Goal: Task Accomplishment & Management: Manage account settings

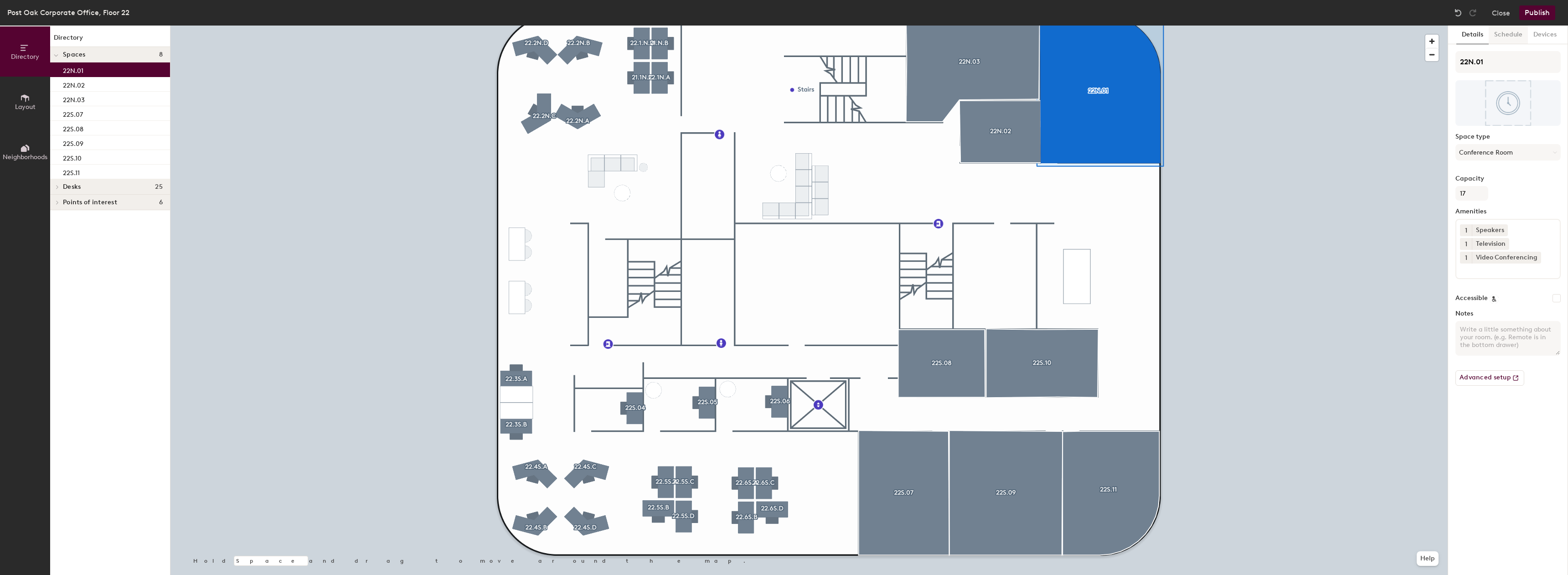
click at [1509, 40] on button "Schedule" at bounding box center [1508, 35] width 39 height 19
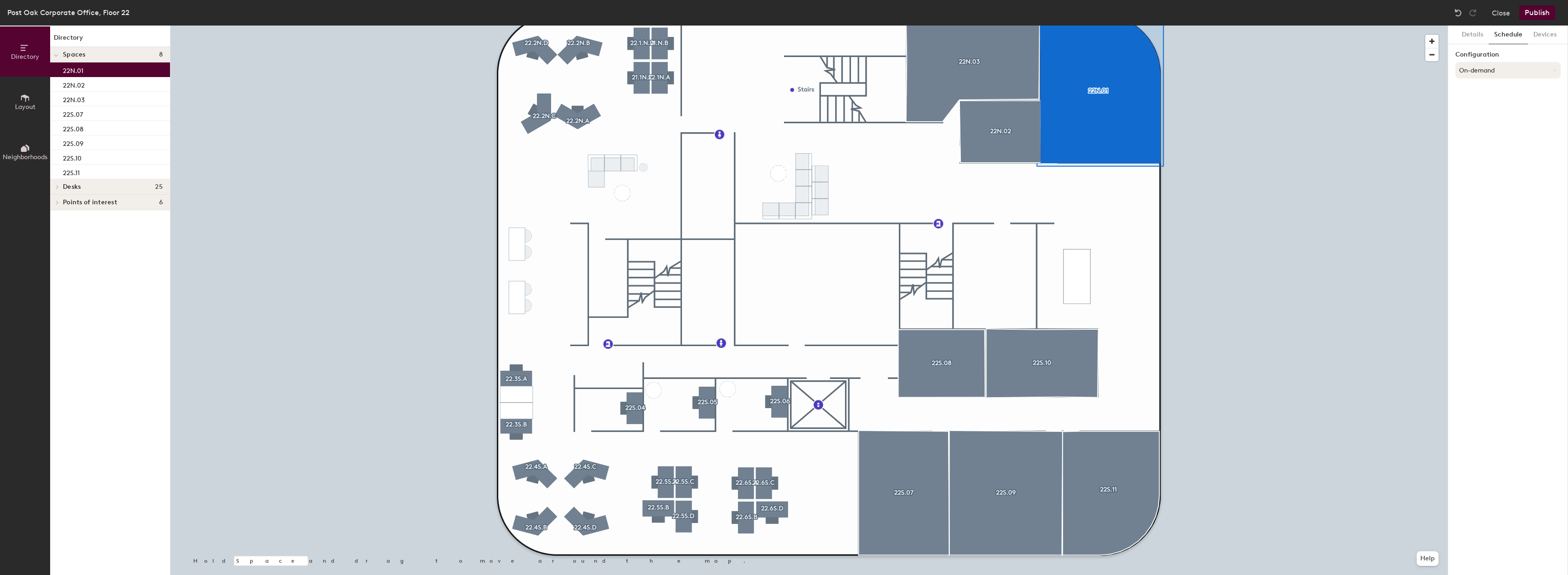
click at [1500, 68] on button "On-demand" at bounding box center [1508, 70] width 105 height 16
click at [1488, 106] on div "Scheduled" at bounding box center [1508, 107] width 104 height 13
click at [1485, 90] on button "Select account" at bounding box center [1508, 90] width 105 height 16
click at [1474, 124] on div "Microsoft 365" at bounding box center [1508, 127] width 104 height 13
click at [1474, 127] on input at bounding box center [1508, 125] width 105 height 16
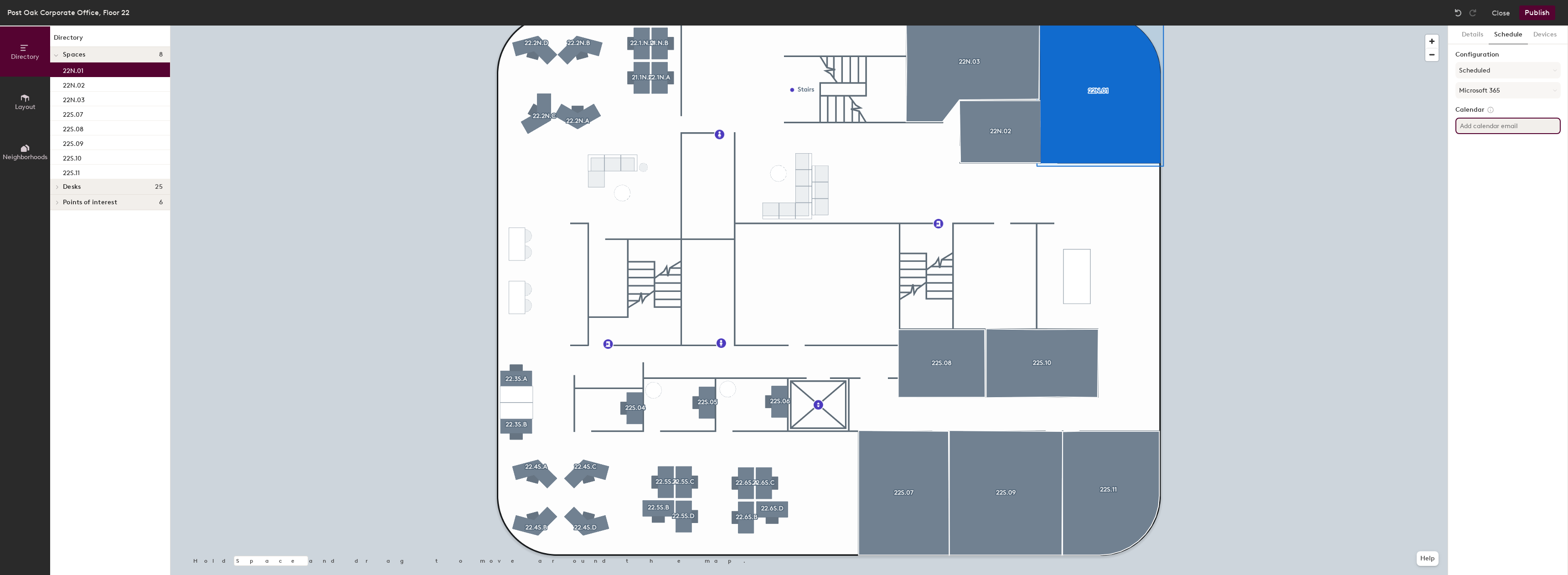
paste input "mailto:PostOak22N.01@tdecu.org"
click at [1474, 125] on input "mailto:PostOak22N.01@tdecu.org" at bounding box center [1508, 125] width 105 height 16
click at [1478, 128] on input "mailto:PostOak22N.01@tdecu.org" at bounding box center [1508, 125] width 105 height 16
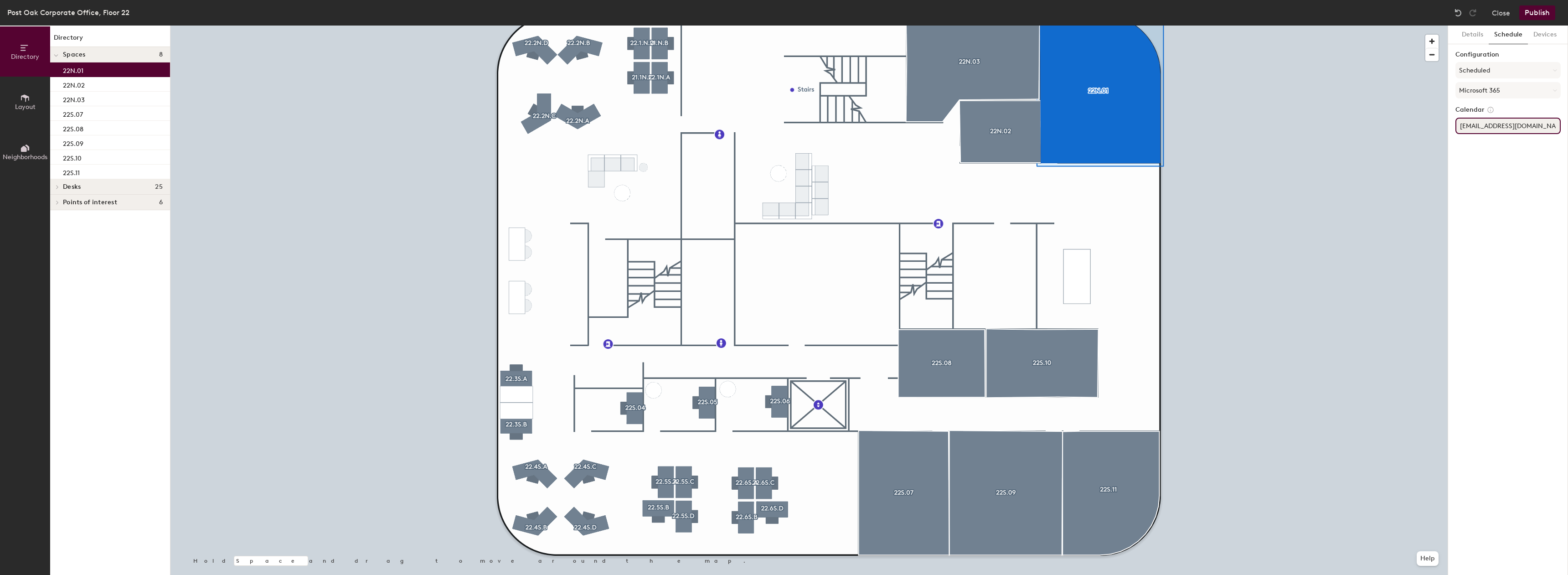
click at [1547, 124] on input "PostOak22N.01@tdecu.org" at bounding box center [1508, 125] width 105 height 16
type input "PostOak22N.01@tdecu.org"
click at [1518, 85] on button "Microsoft 365" at bounding box center [1508, 90] width 105 height 16
click at [1026, 26] on div at bounding box center [809, 26] width 1277 height 0
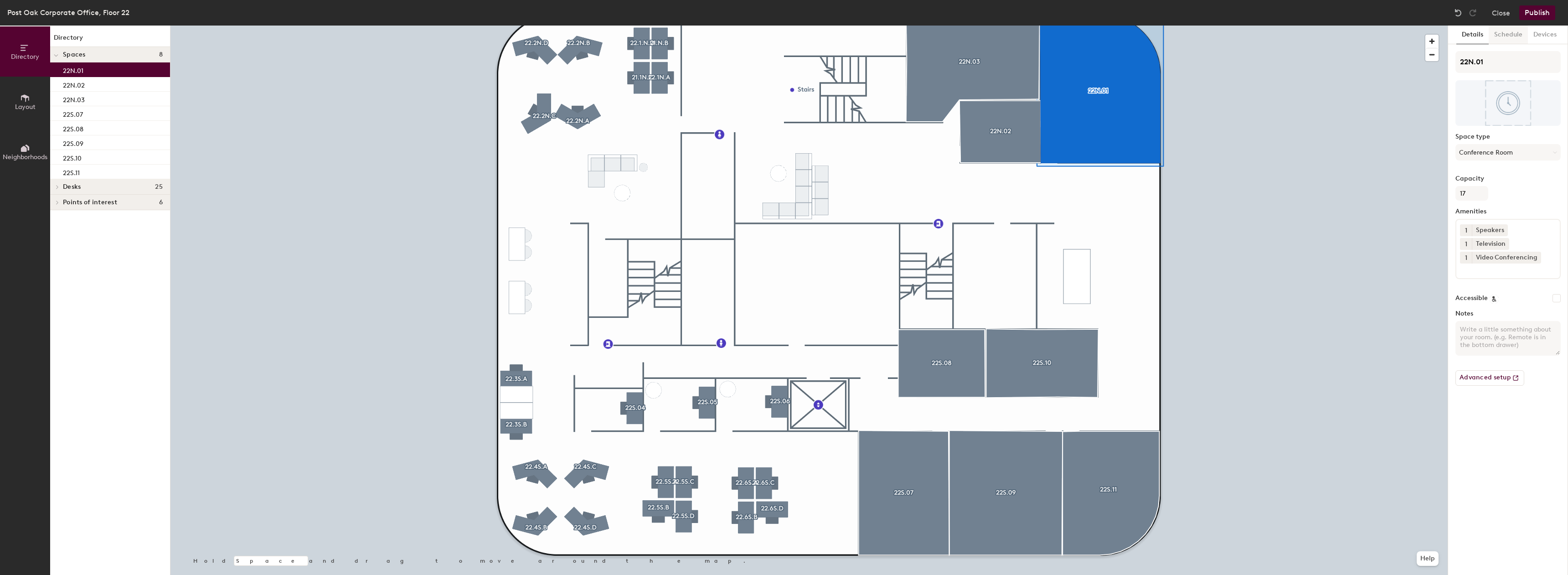
drag, startPoint x: 1509, startPoint y: 31, endPoint x: 1503, endPoint y: 32, distance: 6.1
click at [1507, 32] on button "Schedule" at bounding box center [1508, 35] width 39 height 19
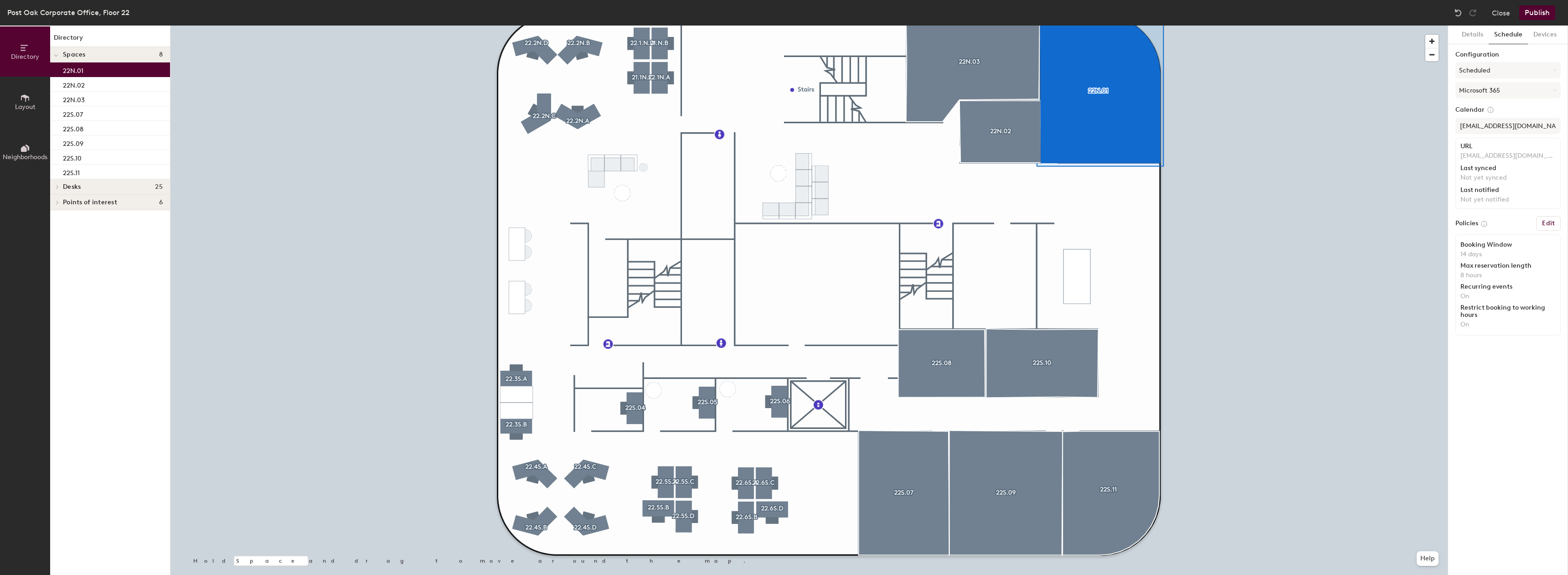
click at [1531, 13] on button "Publish" at bounding box center [1537, 13] width 36 height 15
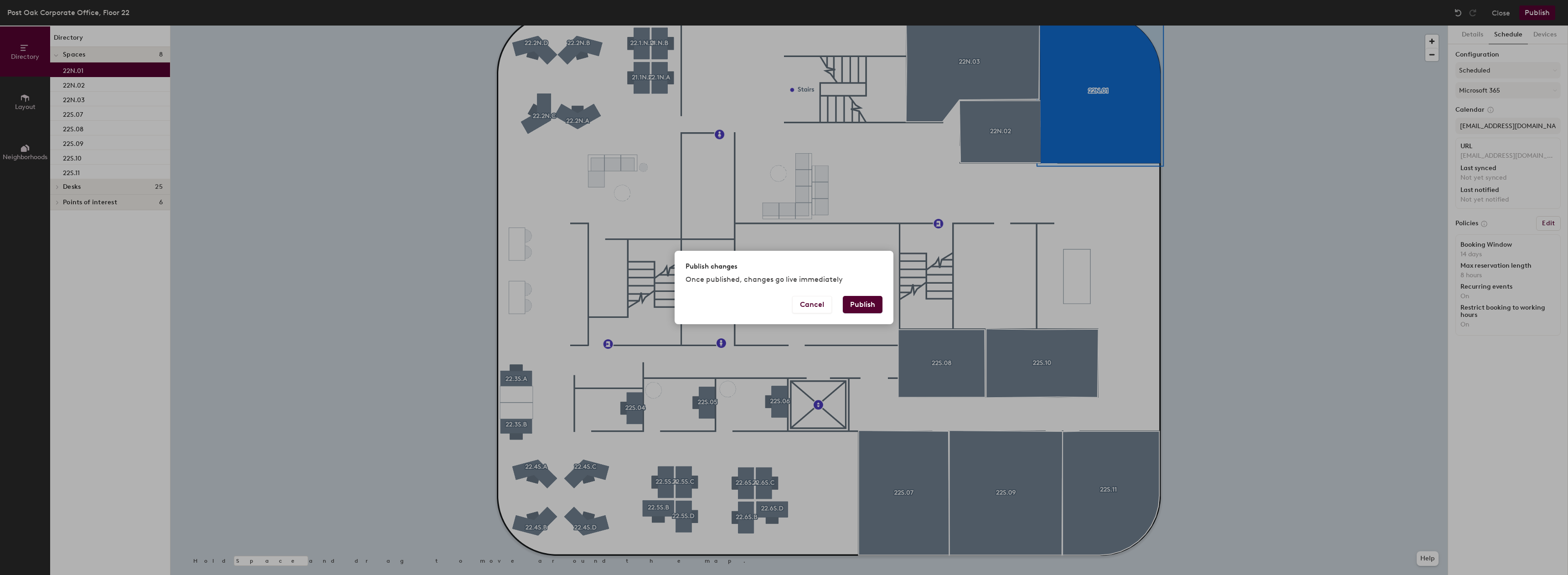
click at [867, 298] on button "Publish" at bounding box center [863, 305] width 40 height 17
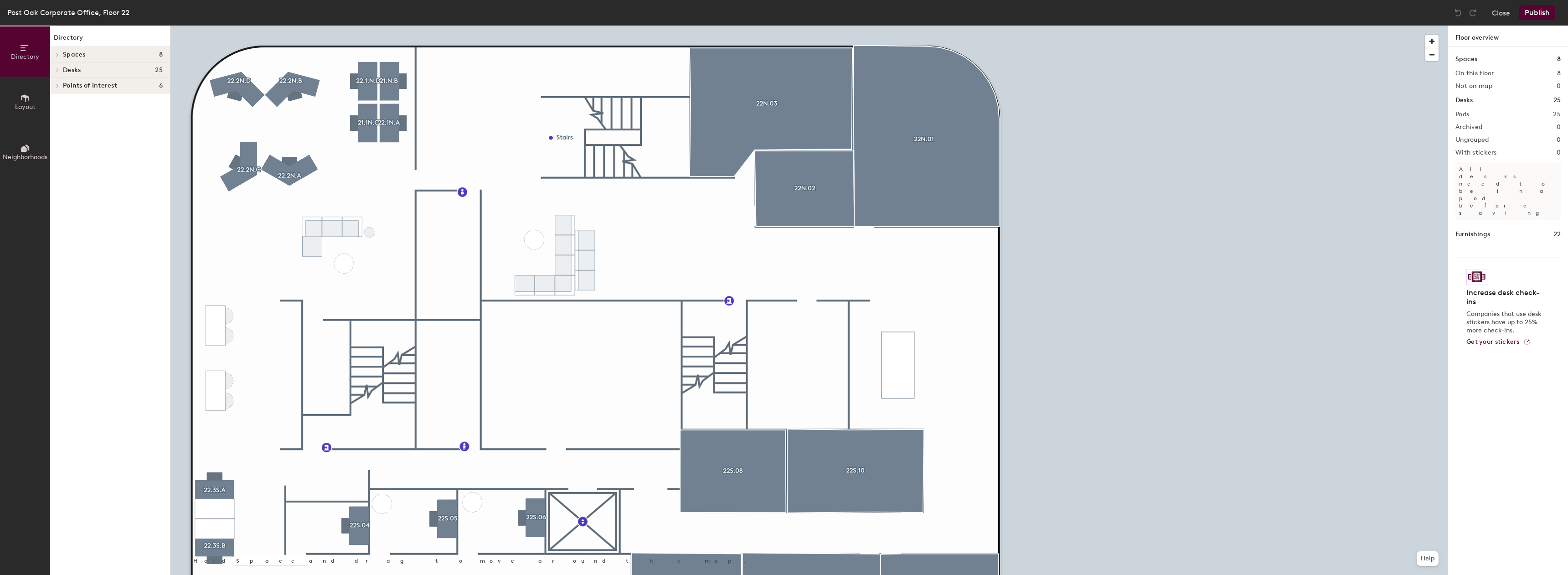
click at [785, 26] on div at bounding box center [809, 26] width 1277 height 0
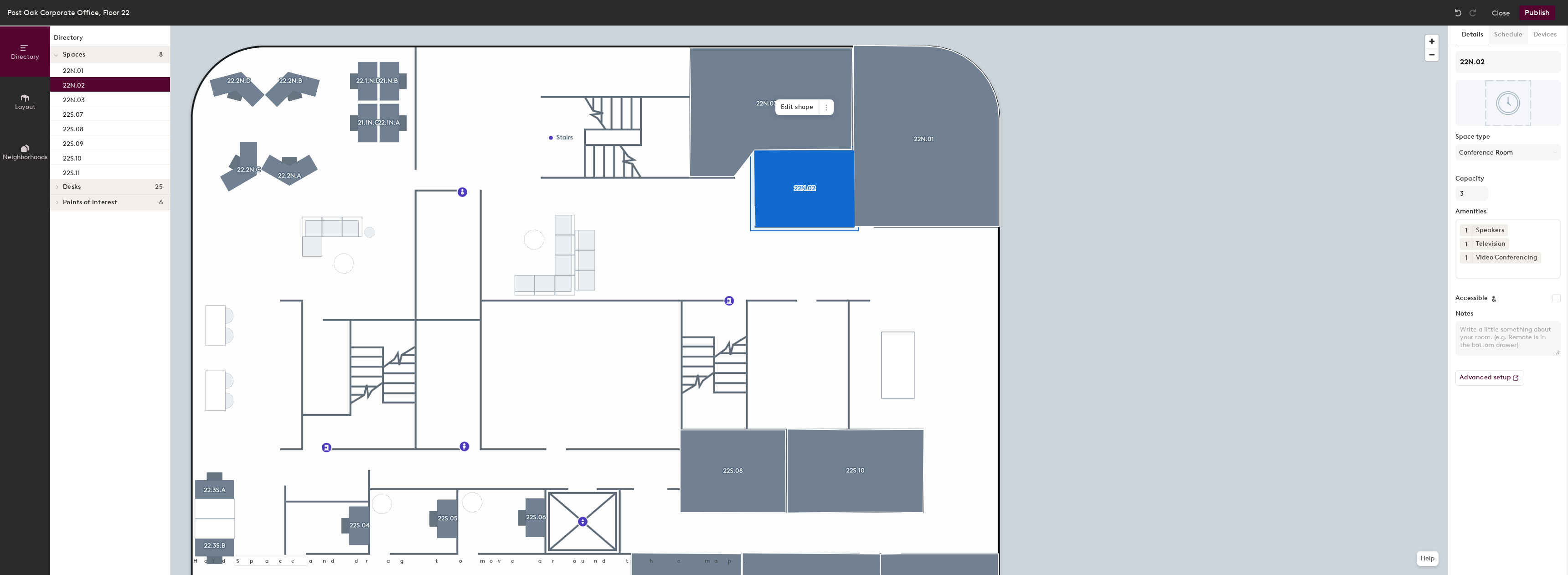
click at [1494, 39] on button "Schedule" at bounding box center [1508, 35] width 39 height 19
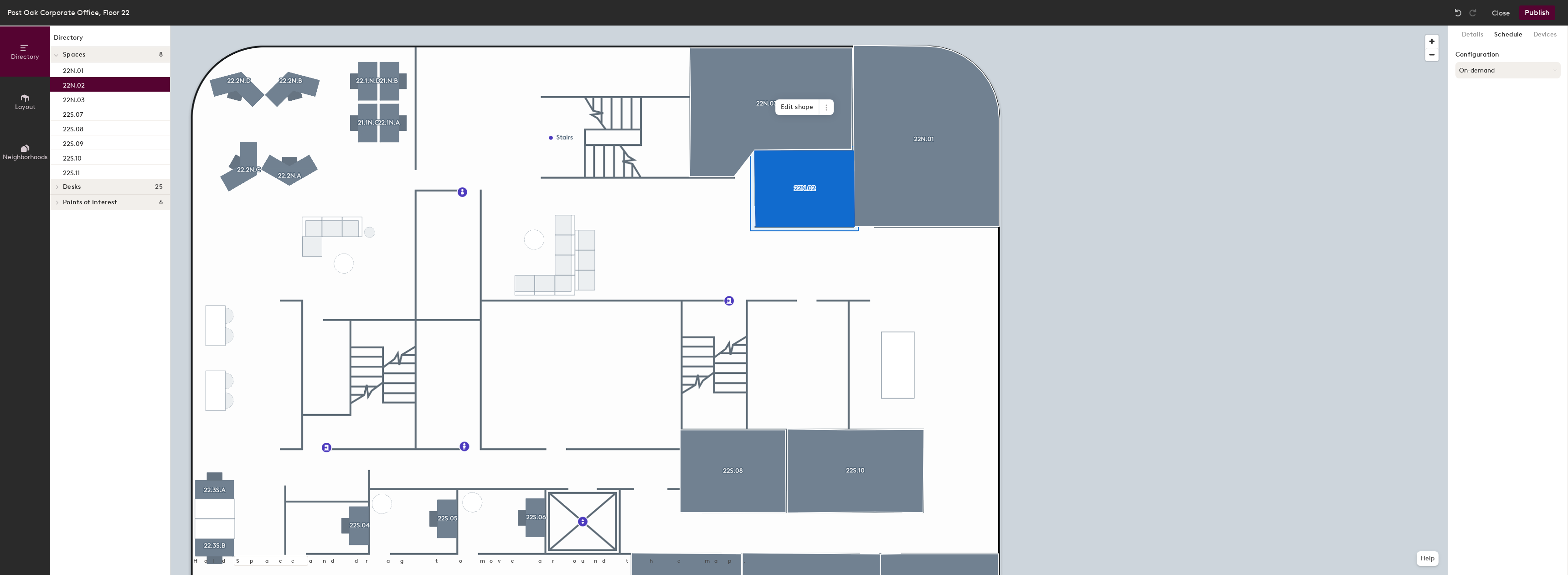
click at [1486, 73] on button "On-demand" at bounding box center [1508, 70] width 105 height 16
click at [1474, 107] on div "Scheduled" at bounding box center [1508, 107] width 104 height 13
click at [1482, 90] on button "Select account" at bounding box center [1508, 90] width 105 height 16
click at [1469, 123] on div "Microsoft 365" at bounding box center [1508, 127] width 104 height 13
click at [1477, 127] on input at bounding box center [1508, 125] width 105 height 16
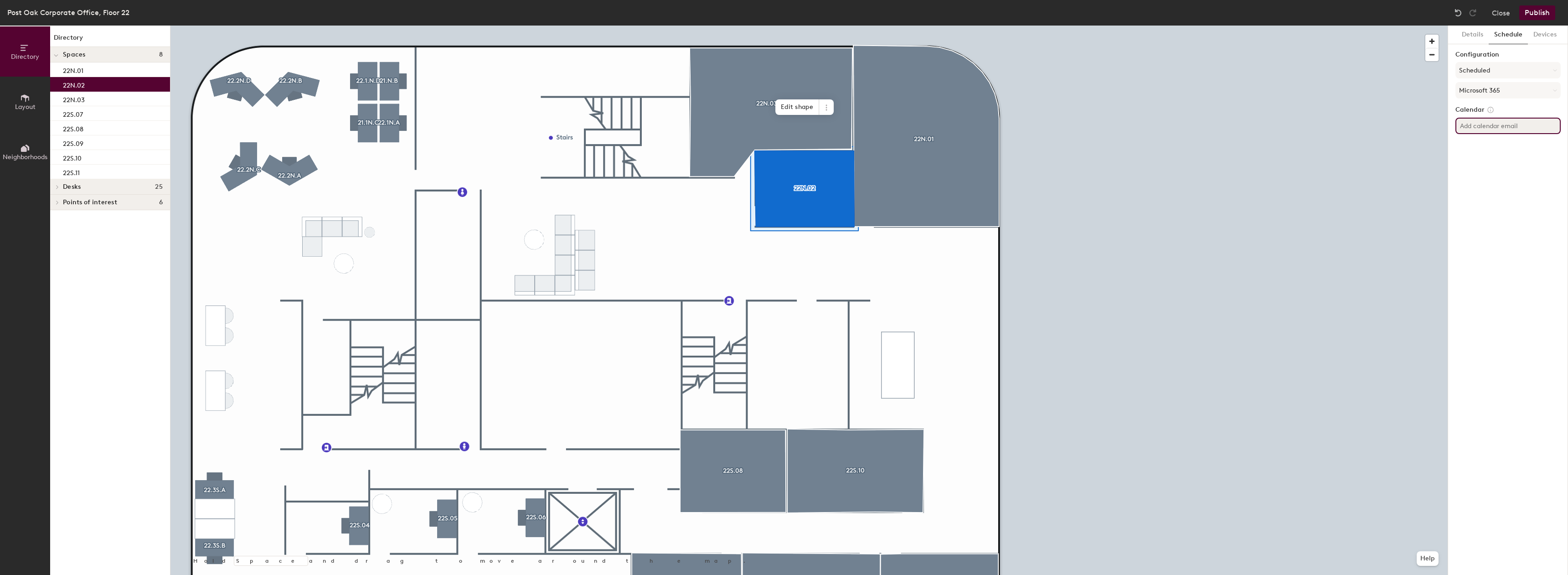
paste input "[EMAIL_ADDRESS][DOMAIN_NAME]"
type input "[EMAIL_ADDRESS][DOMAIN_NAME]"
drag, startPoint x: 1513, startPoint y: 177, endPoint x: 1514, endPoint y: 172, distance: 5.1
click at [1513, 177] on div "Details Schedule Devices Configuration Scheduled Microsoft 365 Calendar PostOak…" at bounding box center [1508, 300] width 120 height 549
click at [1545, 6] on button "Publish" at bounding box center [1537, 13] width 36 height 15
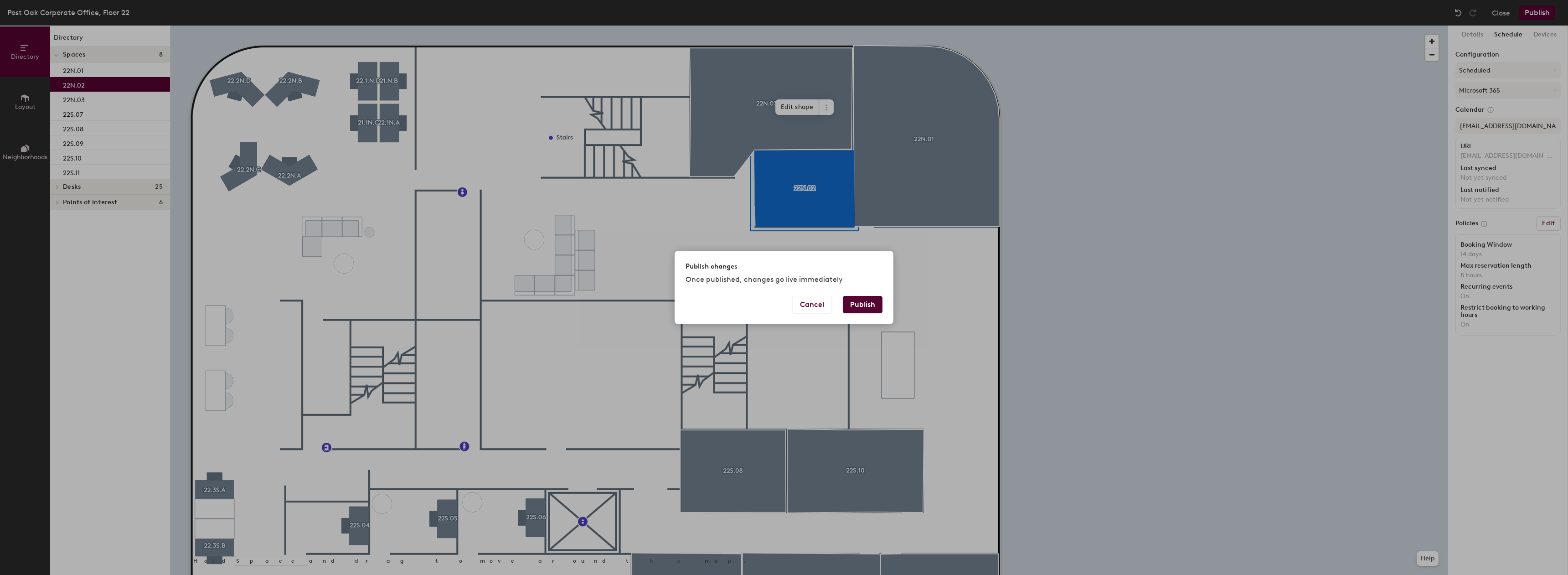
click at [864, 306] on button "Publish" at bounding box center [863, 305] width 40 height 17
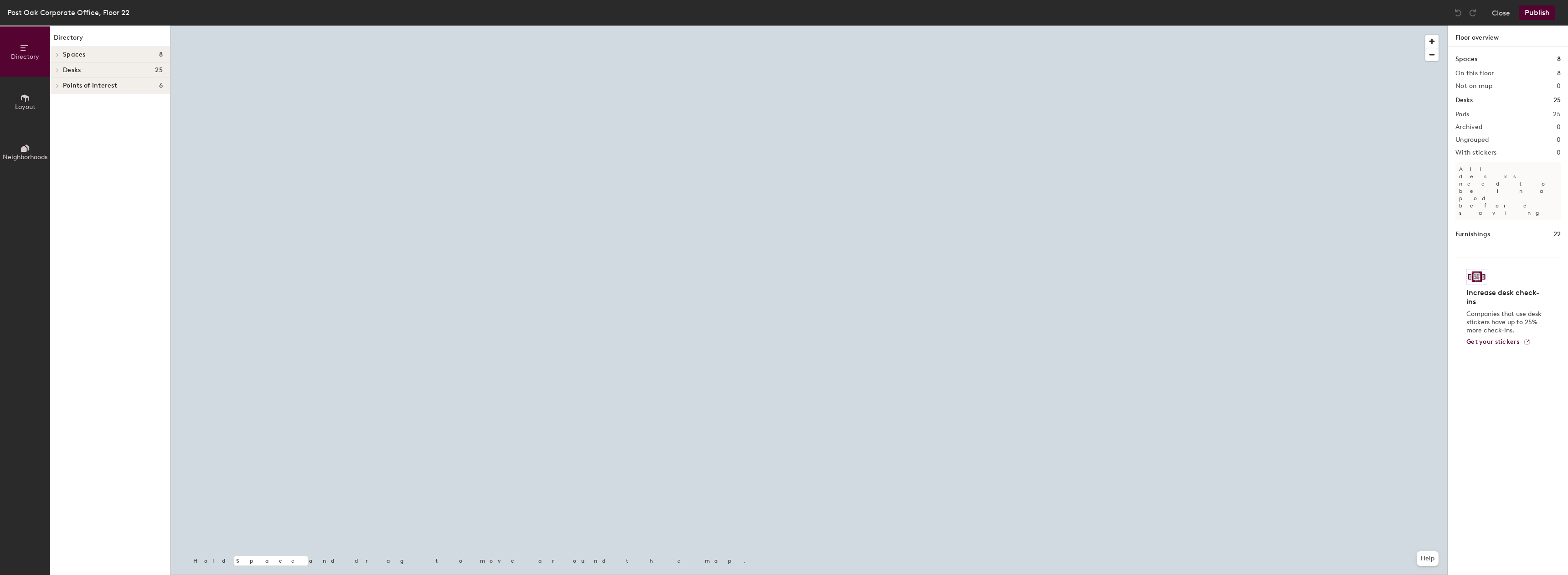
click at [1004, 26] on div at bounding box center [809, 26] width 1277 height 0
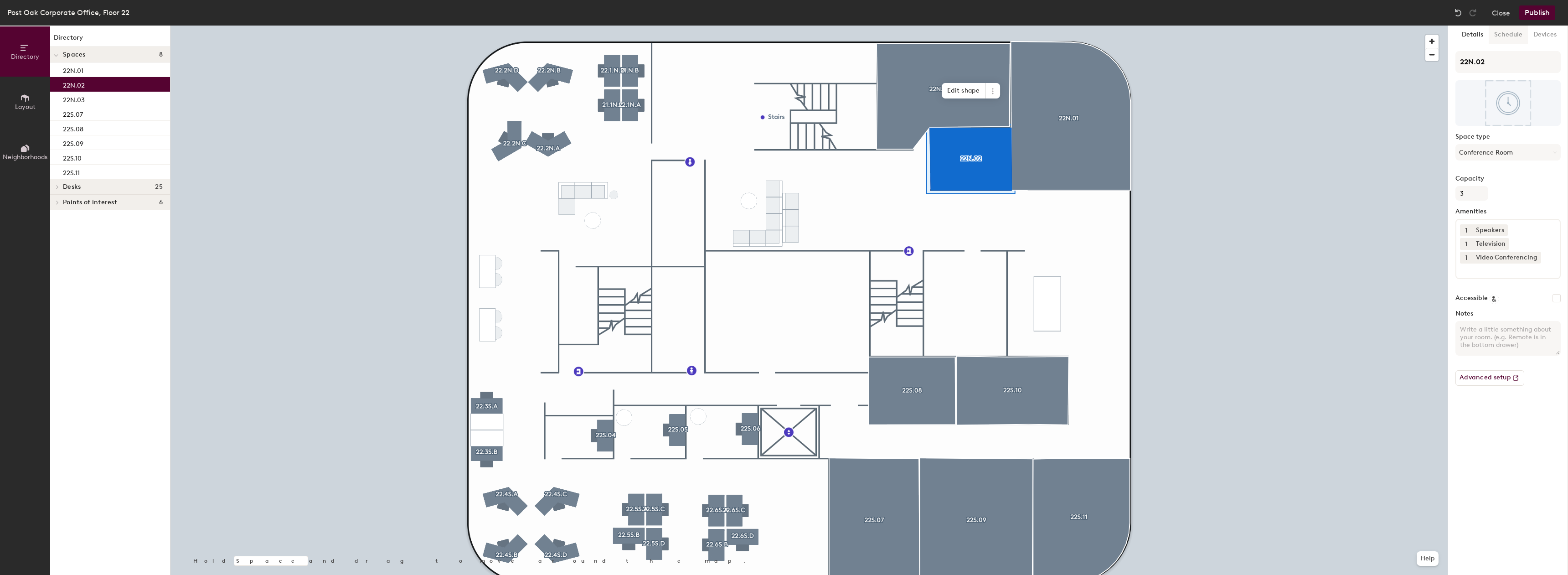
click at [1524, 34] on button "Schedule" at bounding box center [1508, 35] width 39 height 19
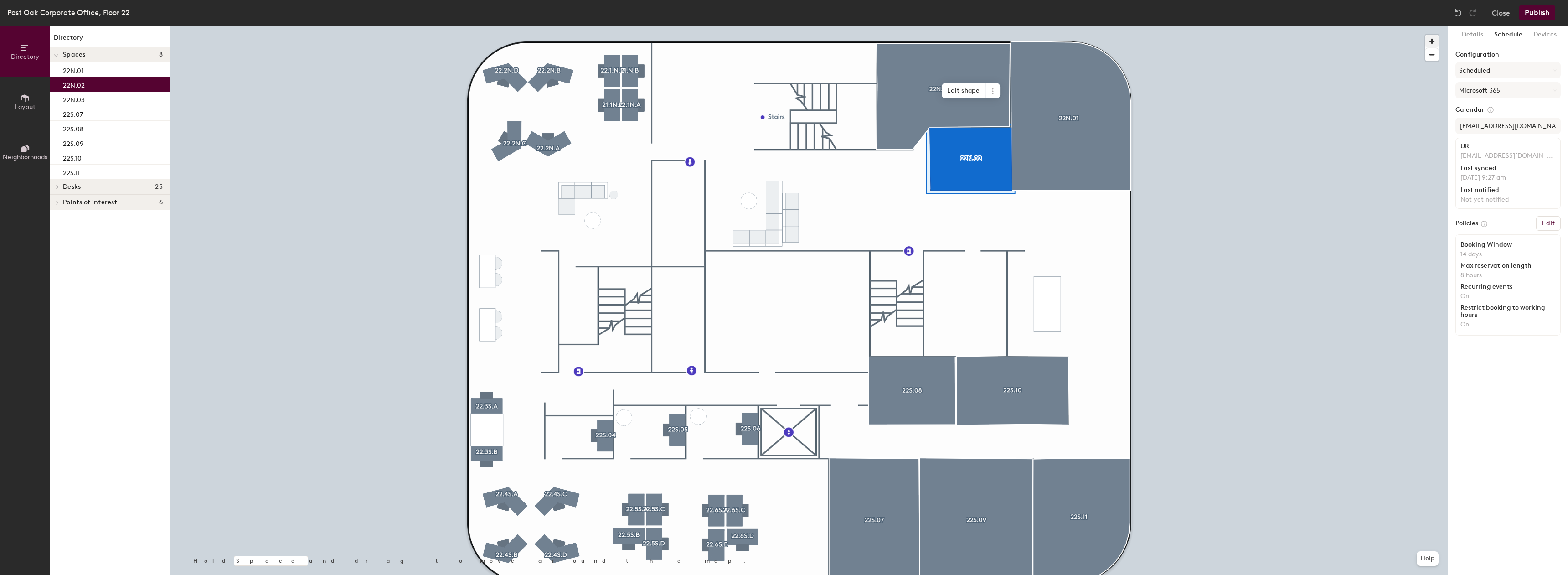
click at [921, 26] on div at bounding box center [809, 26] width 1277 height 0
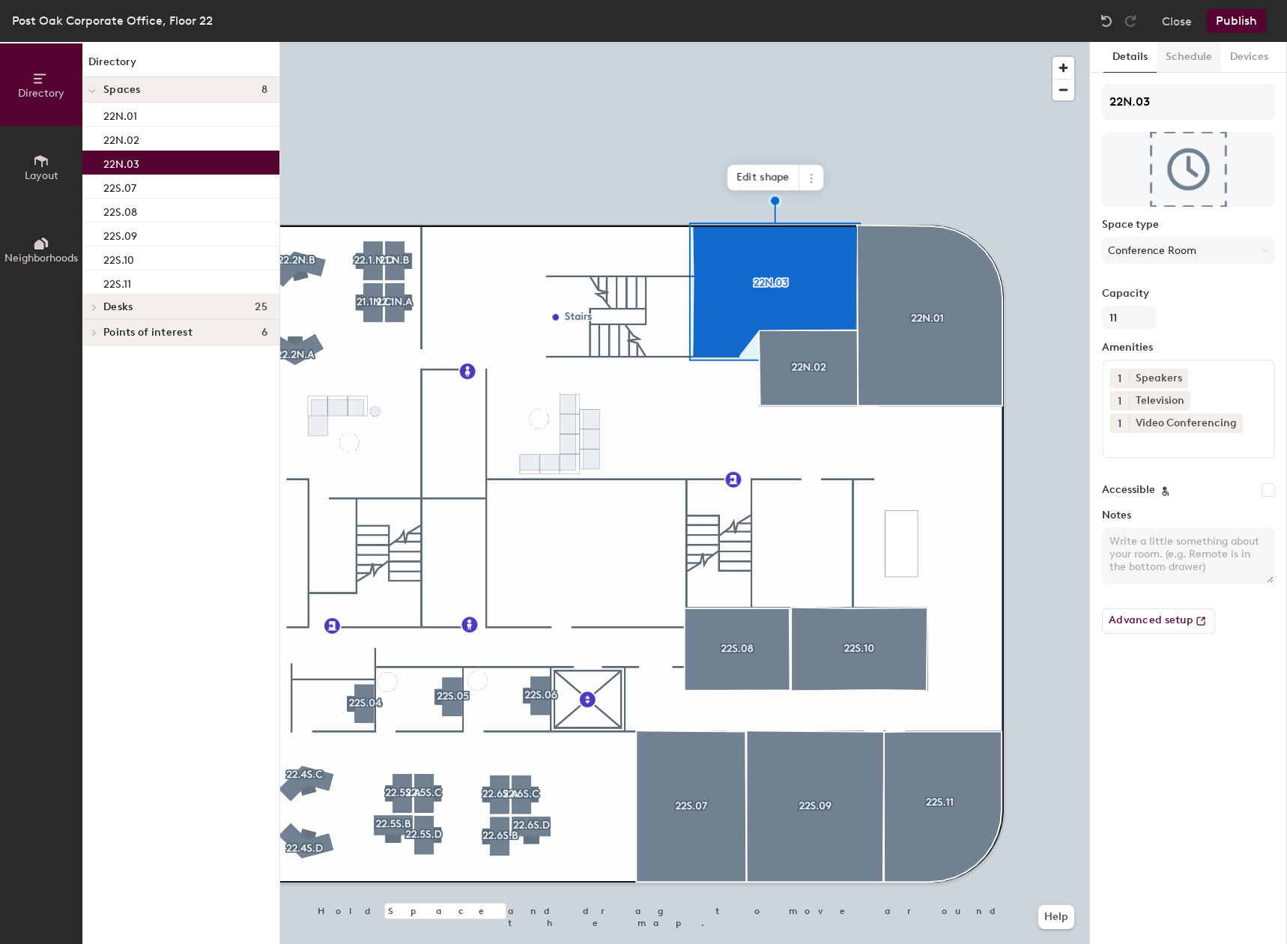
click at [1187, 61] on button "Schedule" at bounding box center [1188, 57] width 64 height 31
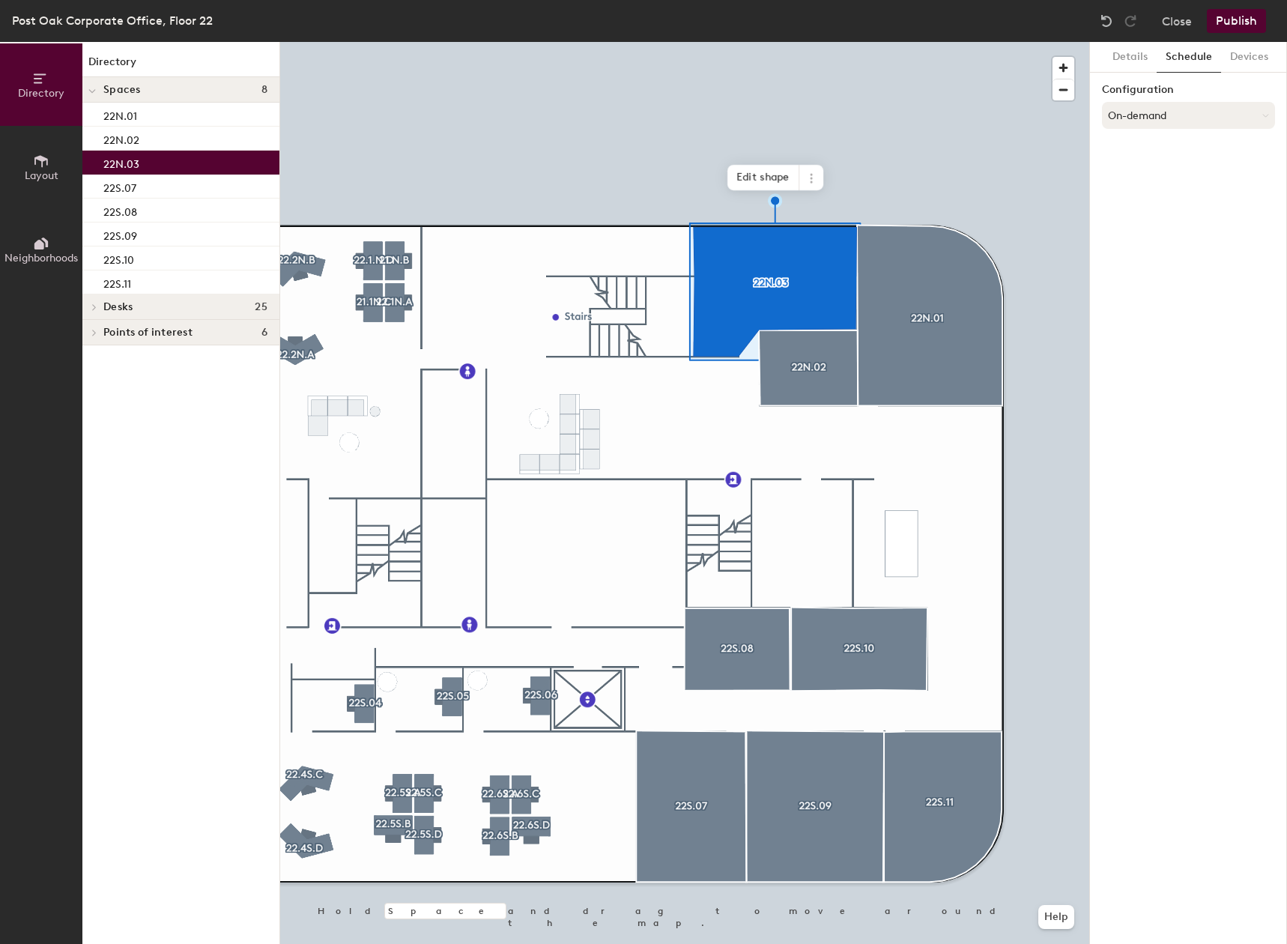
click at [1215, 107] on button "On-demand" at bounding box center [1188, 115] width 173 height 27
click at [1181, 172] on div "Scheduled" at bounding box center [1187, 175] width 171 height 22
click at [1161, 152] on button "Select account" at bounding box center [1188, 148] width 173 height 27
click at [1155, 201] on div "Microsoft 365" at bounding box center [1187, 208] width 171 height 22
click at [1155, 207] on input at bounding box center [1188, 206] width 173 height 27
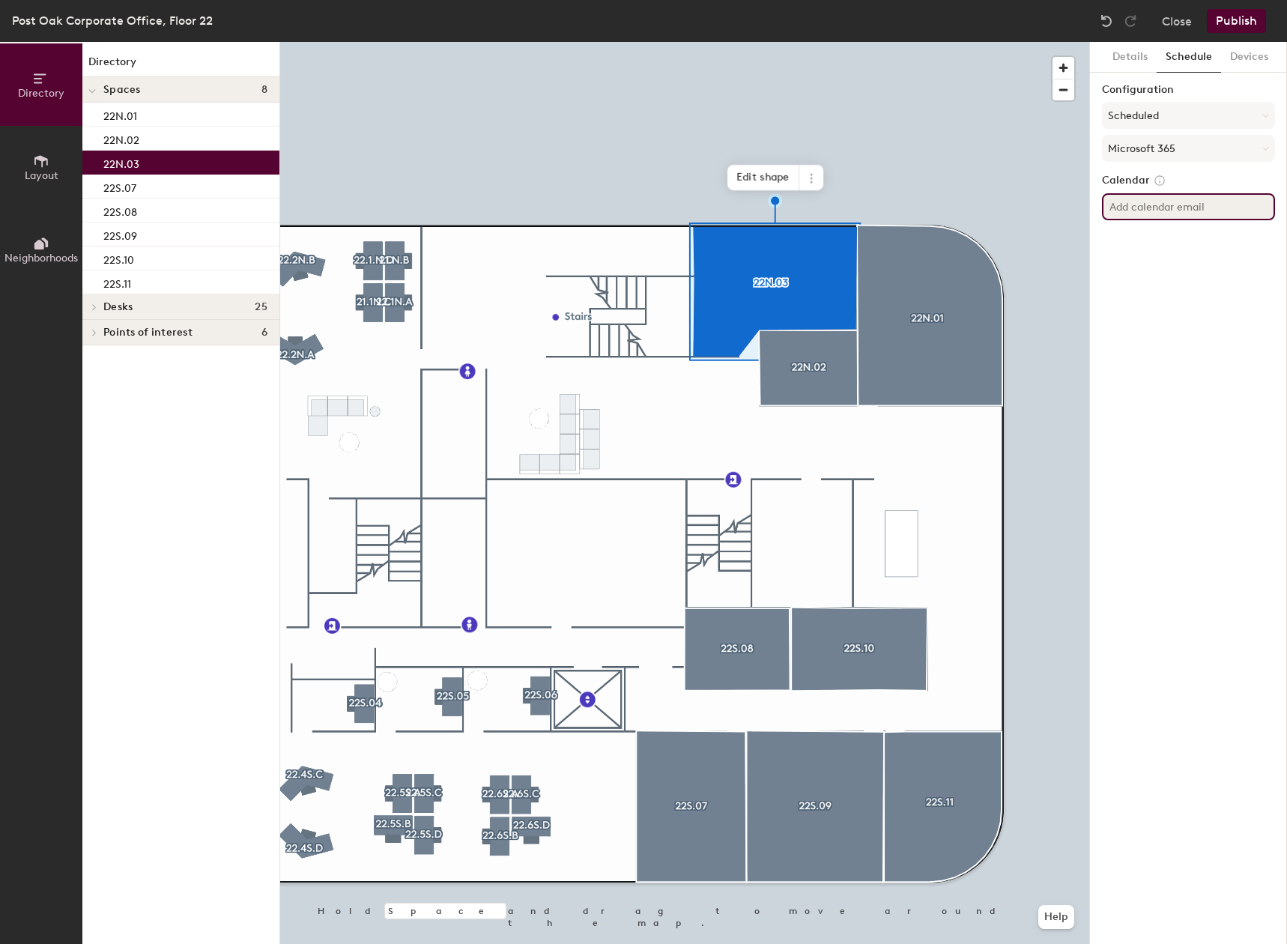
paste input "PostOak22N.03@tdecu.org"
type input "PostOak22N.03@tdecu.org"
click at [1139, 303] on div "Details Schedule Devices Configuration Scheduled Microsoft 365 Calendar PostOak…" at bounding box center [1188, 493] width 197 height 902
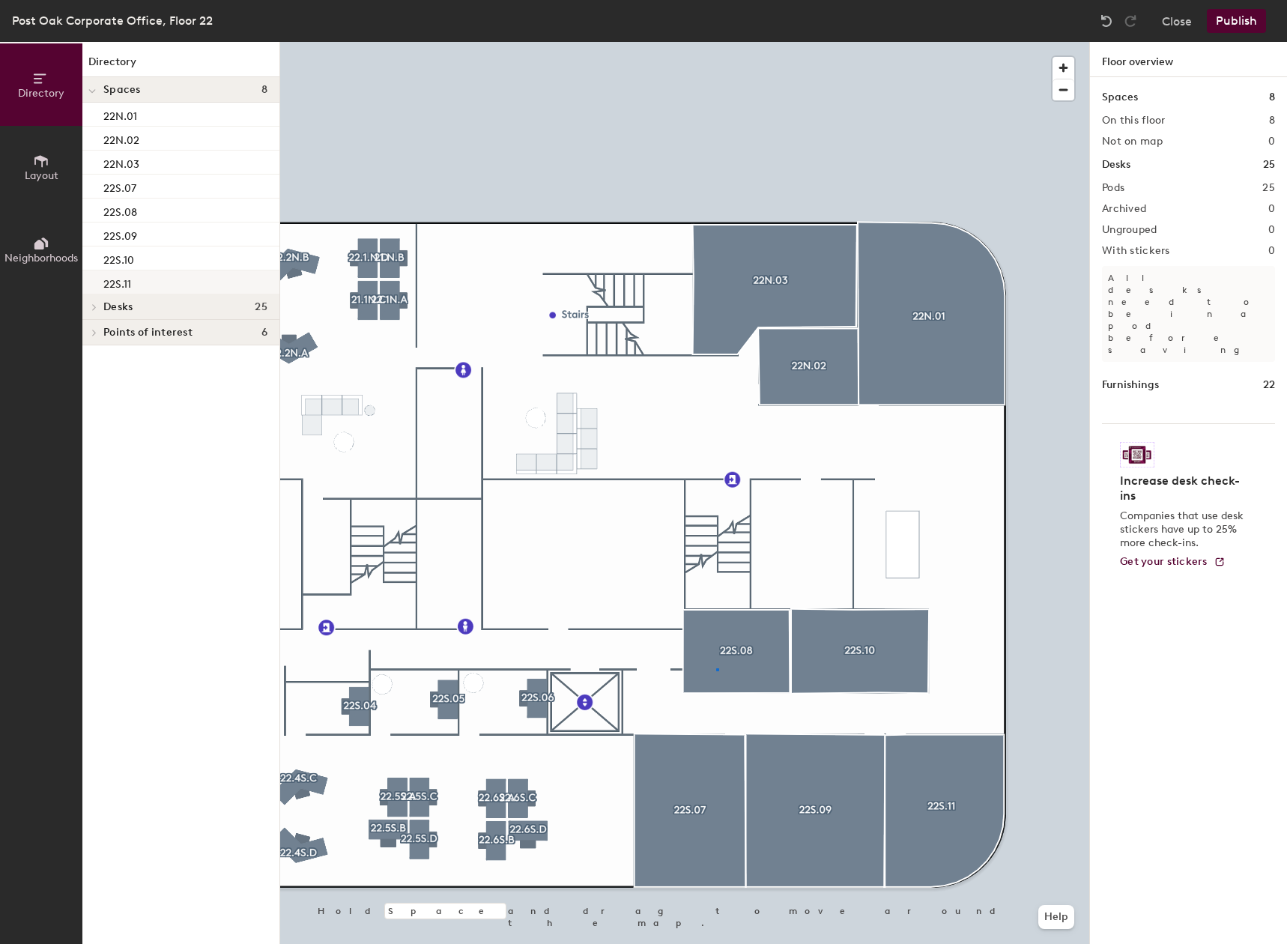
click at [716, 42] on div at bounding box center [684, 42] width 809 height 0
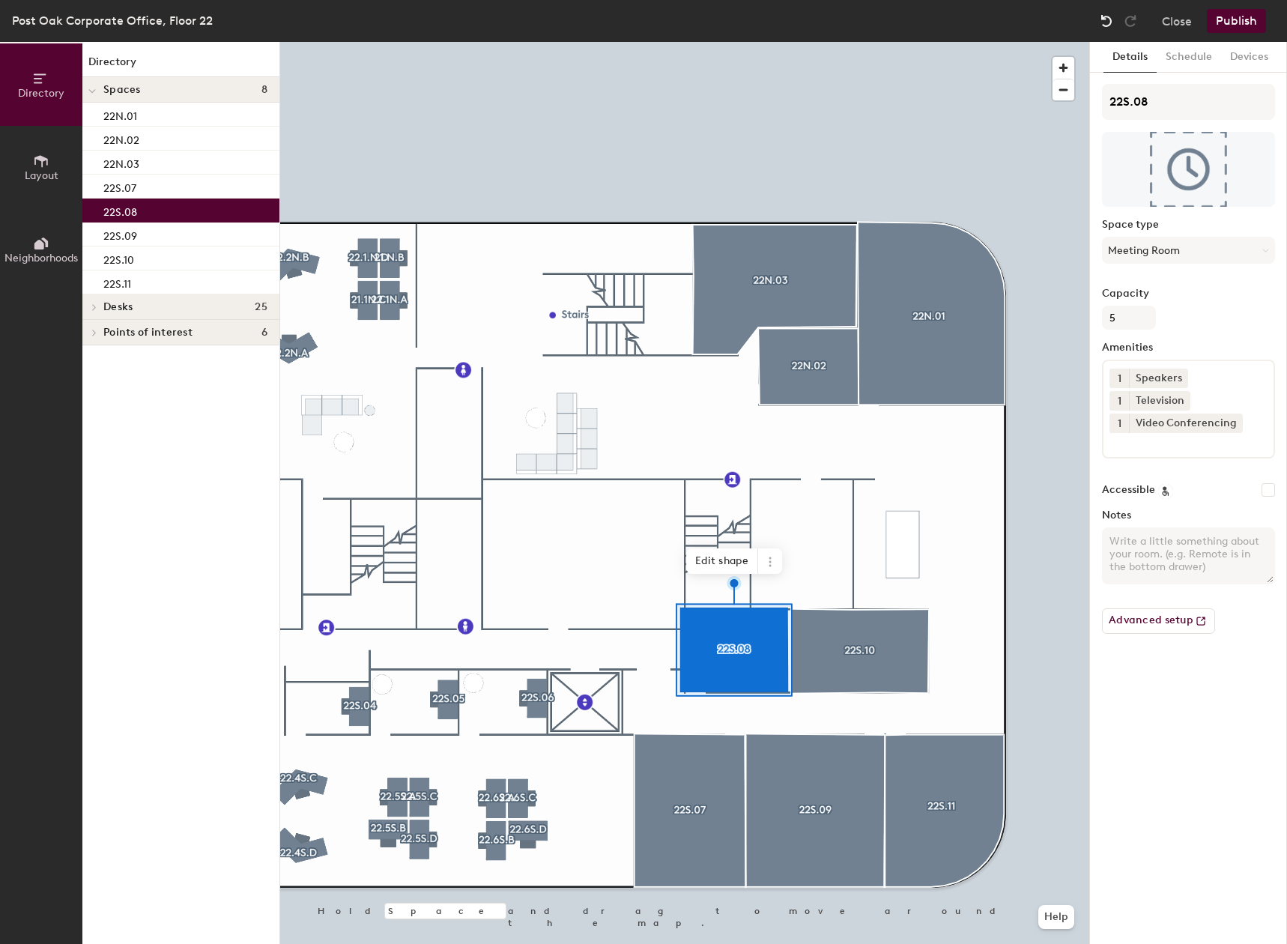
drag, startPoint x: 256, startPoint y: 288, endPoint x: 1102, endPoint y: 16, distance: 888.3
click at [1102, 16] on img at bounding box center [1106, 20] width 15 height 15
click at [758, 42] on div at bounding box center [684, 42] width 809 height 0
click at [1158, 64] on button "Schedule" at bounding box center [1188, 57] width 64 height 31
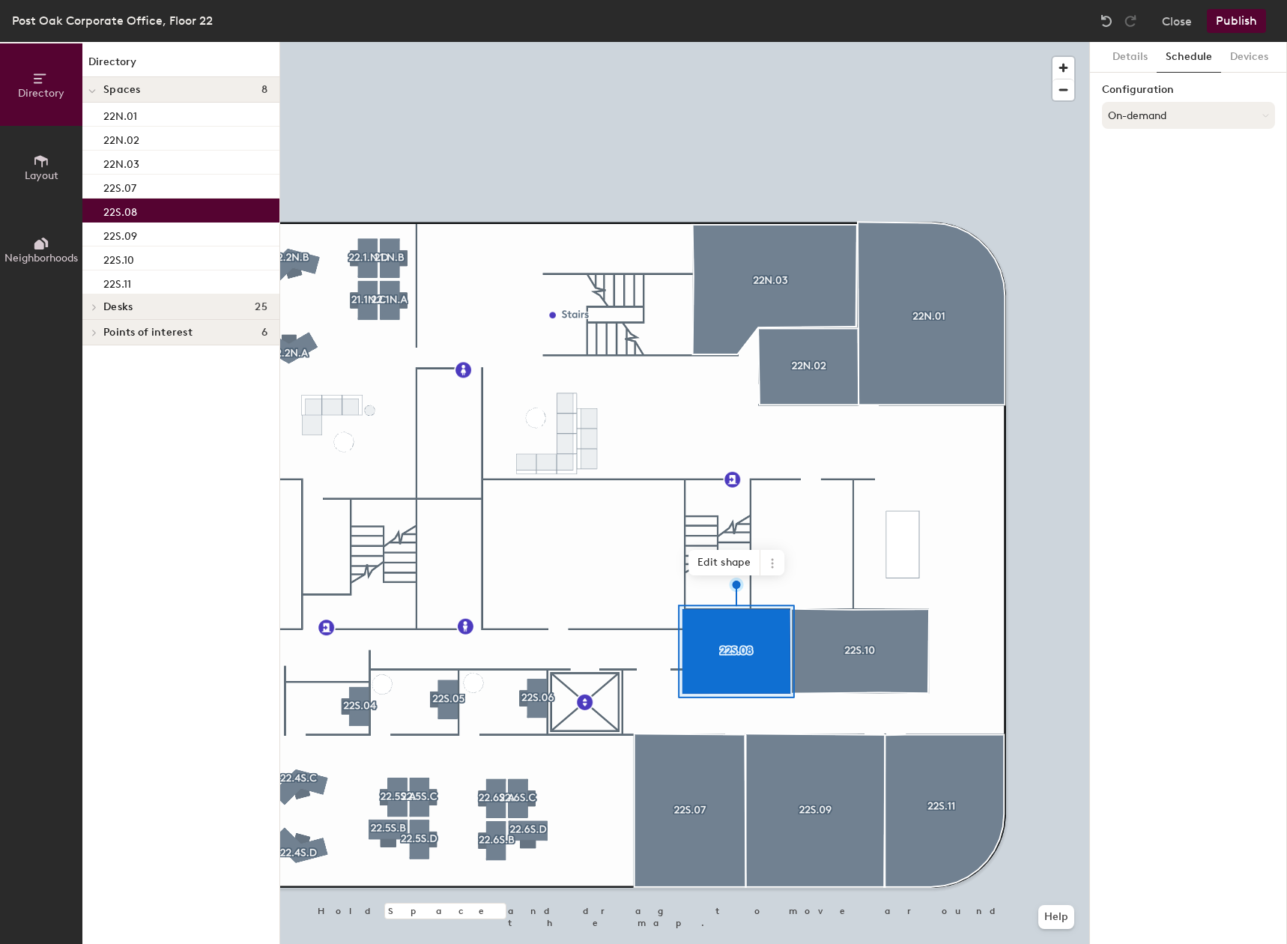
click at [1160, 109] on button "On-demand" at bounding box center [1188, 115] width 173 height 27
click at [1140, 174] on div "Scheduled" at bounding box center [1187, 175] width 171 height 22
click at [1141, 155] on button "Select account" at bounding box center [1188, 148] width 173 height 27
click at [1130, 210] on div "Microsoft 365" at bounding box center [1187, 208] width 171 height 22
click at [1130, 210] on input at bounding box center [1188, 206] width 173 height 27
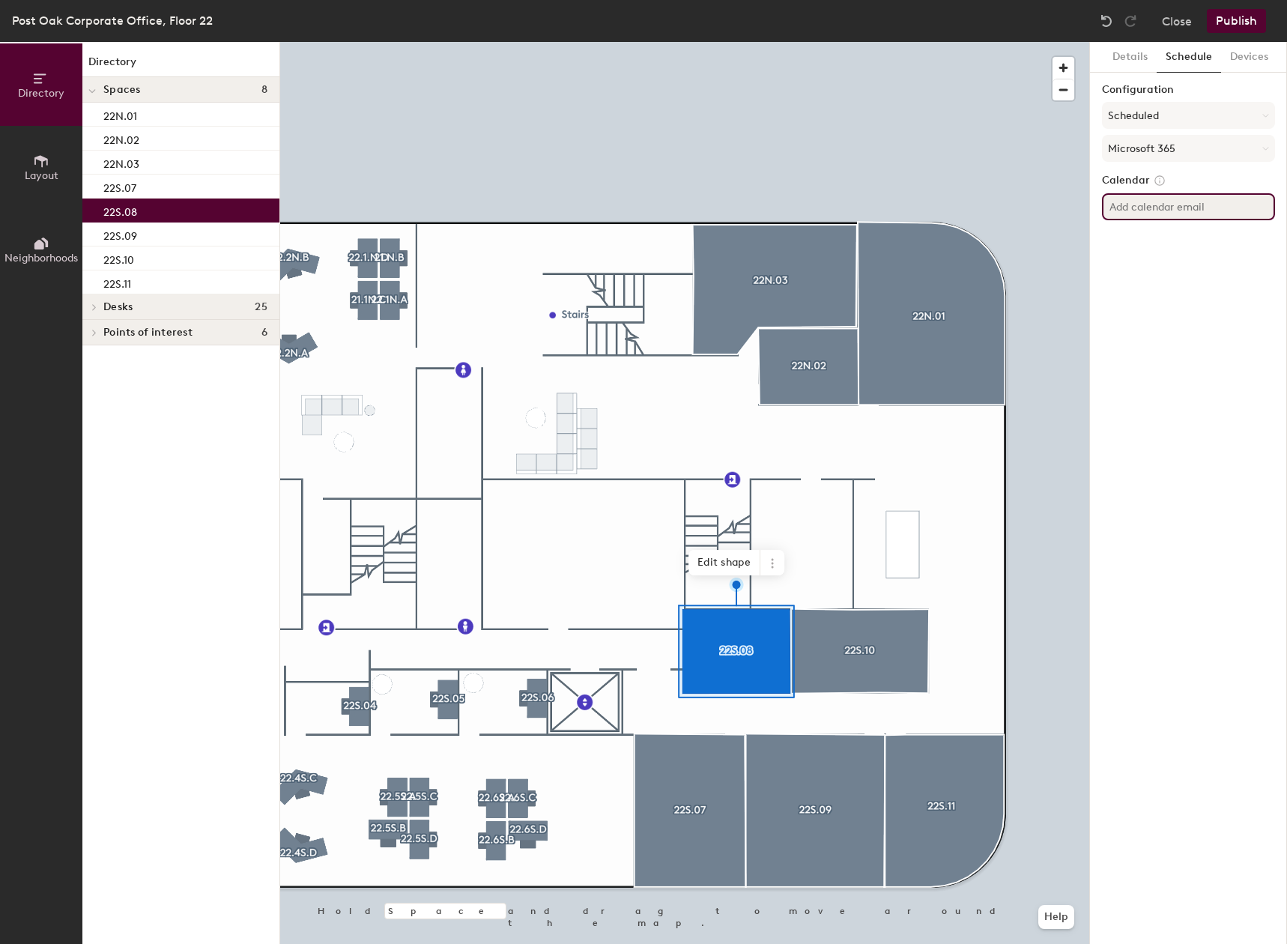
paste input "PostOak22S.08@tdecu.org"
type input "PostOak22S.08@tdecu.org"
click at [1203, 288] on div "Details Schedule Devices Configuration Scheduled Microsoft 365 Calendar PostOak…" at bounding box center [1188, 493] width 197 height 902
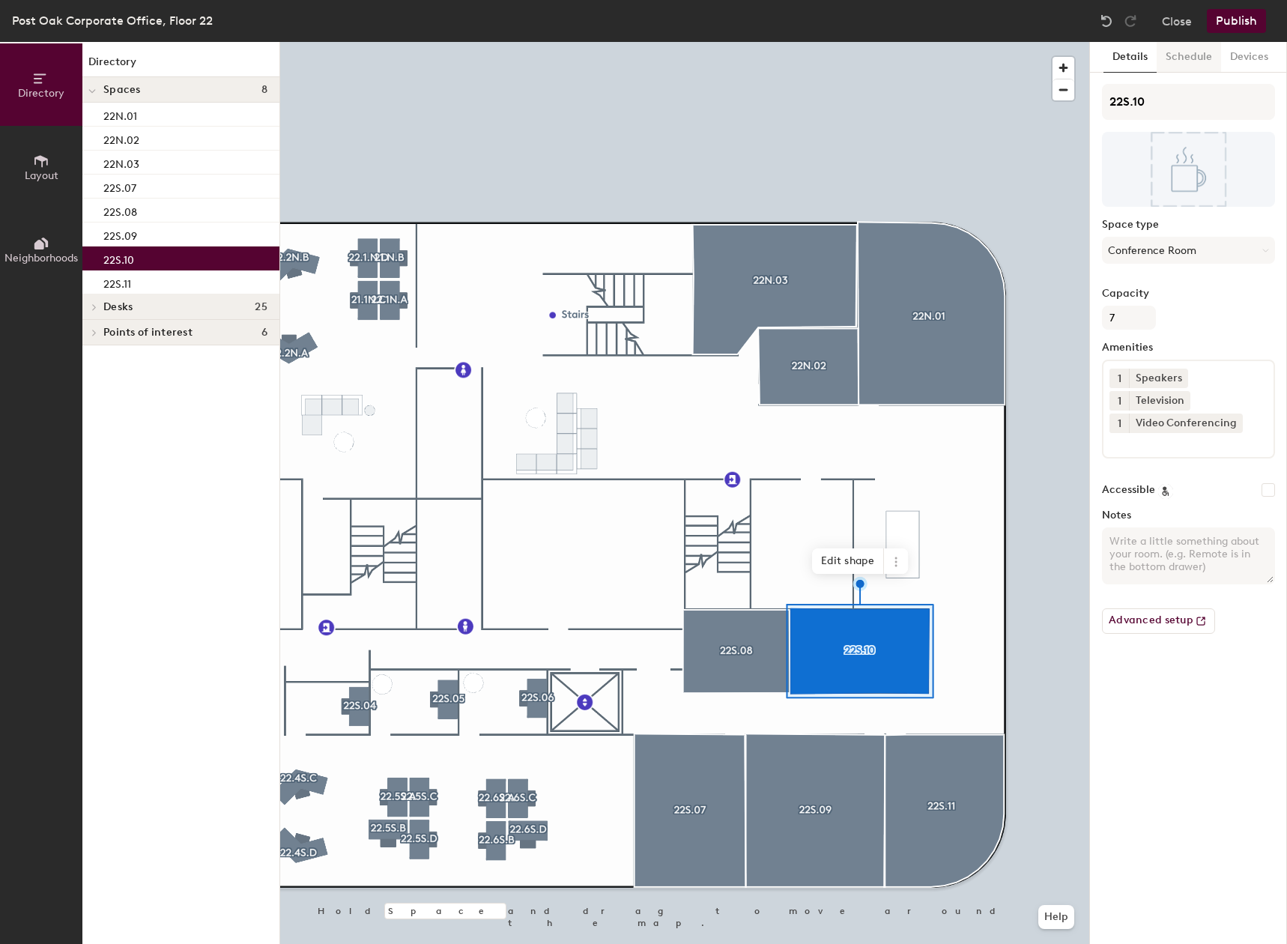
click at [1170, 62] on button "Schedule" at bounding box center [1188, 57] width 64 height 31
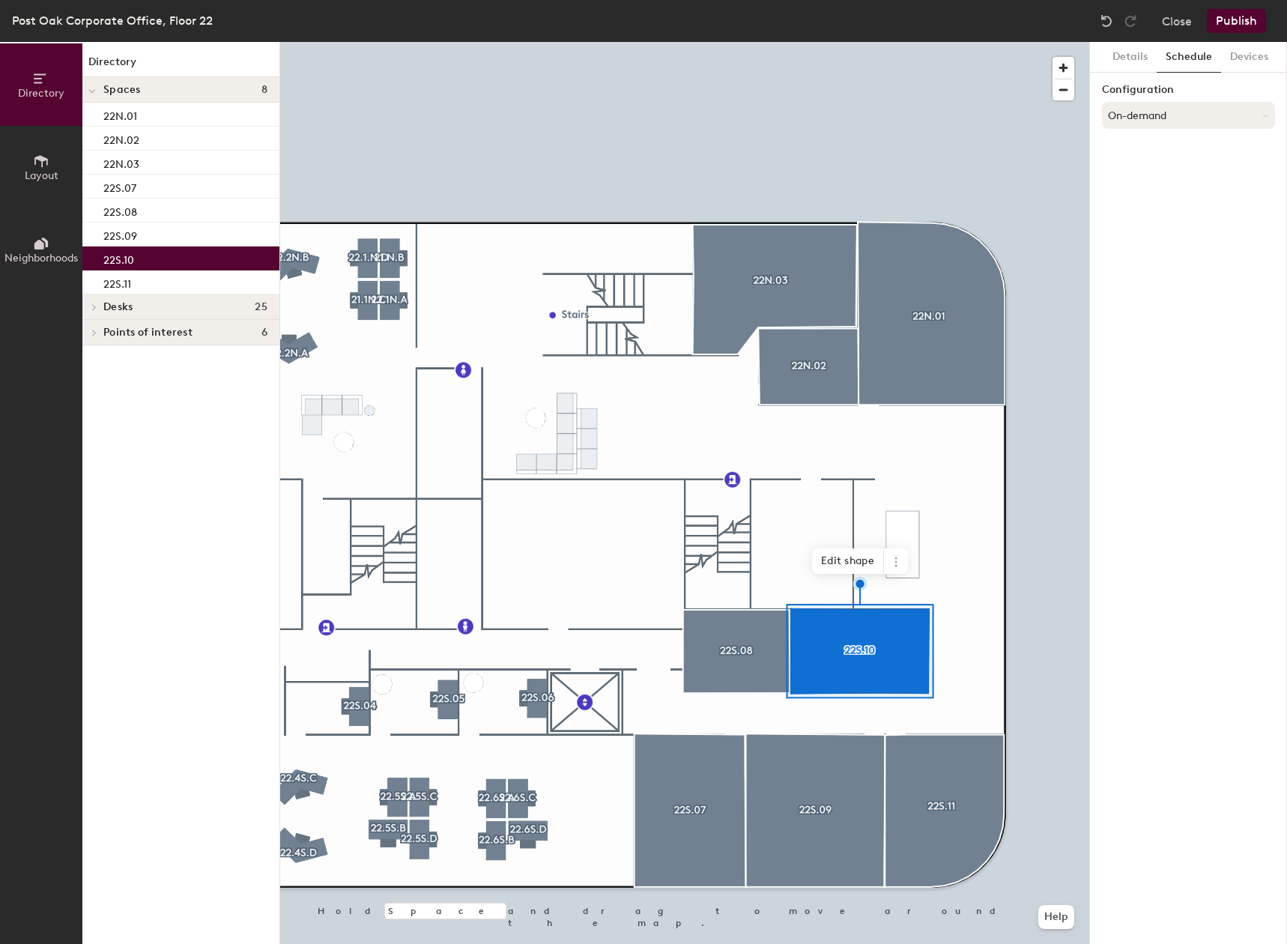
click at [1170, 106] on button "On-demand" at bounding box center [1188, 115] width 173 height 27
click at [1169, 170] on icon at bounding box center [1173, 175] width 13 height 13
drag, startPoint x: 1160, startPoint y: 163, endPoint x: 1156, endPoint y: 150, distance: 14.0
click at [1156, 151] on div "Configuration Scheduled Select account" at bounding box center [1188, 126] width 173 height 84
click at [1156, 152] on button "Select account" at bounding box center [1188, 148] width 173 height 27
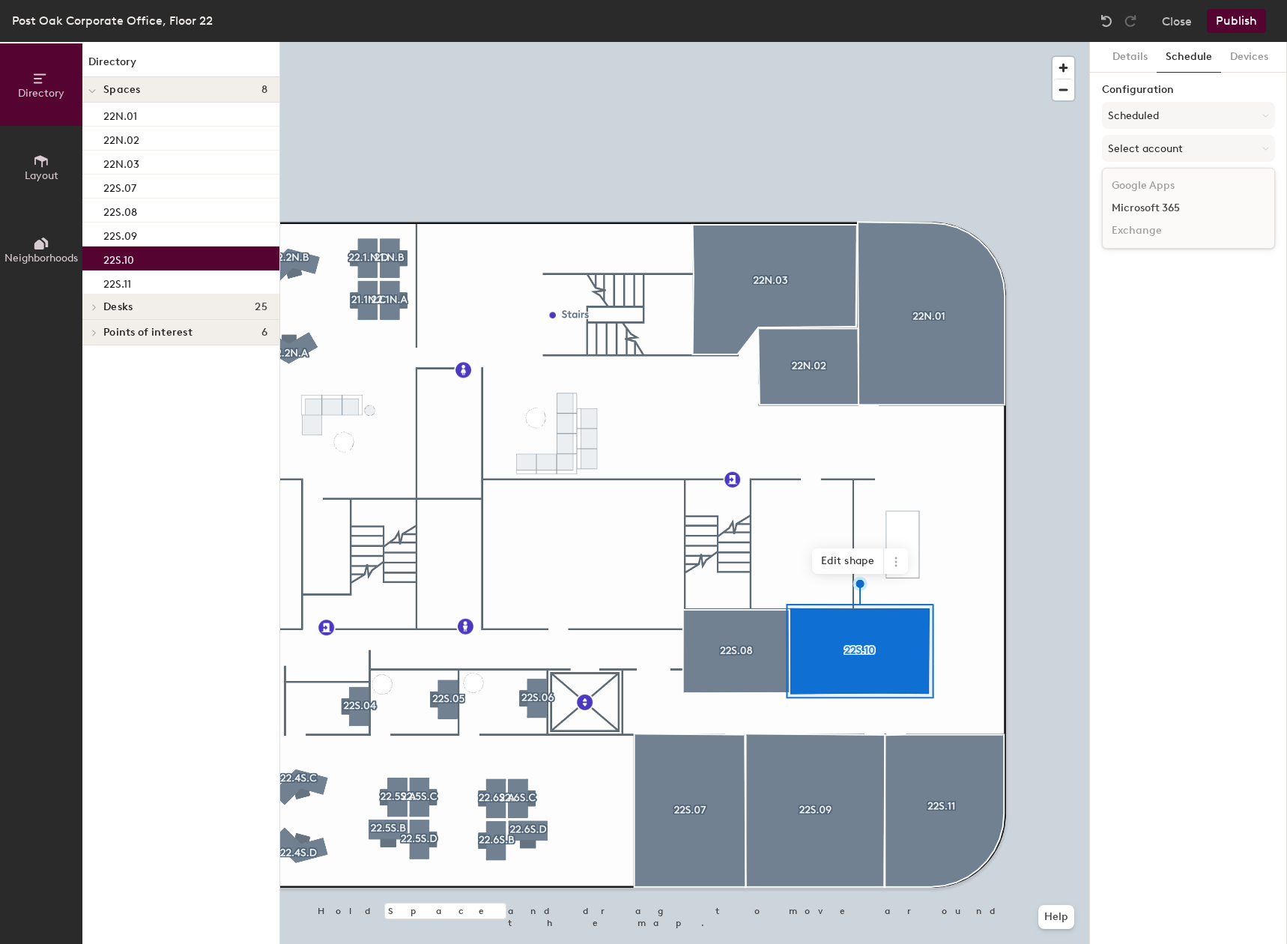
click at [1129, 212] on div "Microsoft 365" at bounding box center [1187, 208] width 171 height 22
paste input "P"
type input "P"
paste input "P"
type input "P"
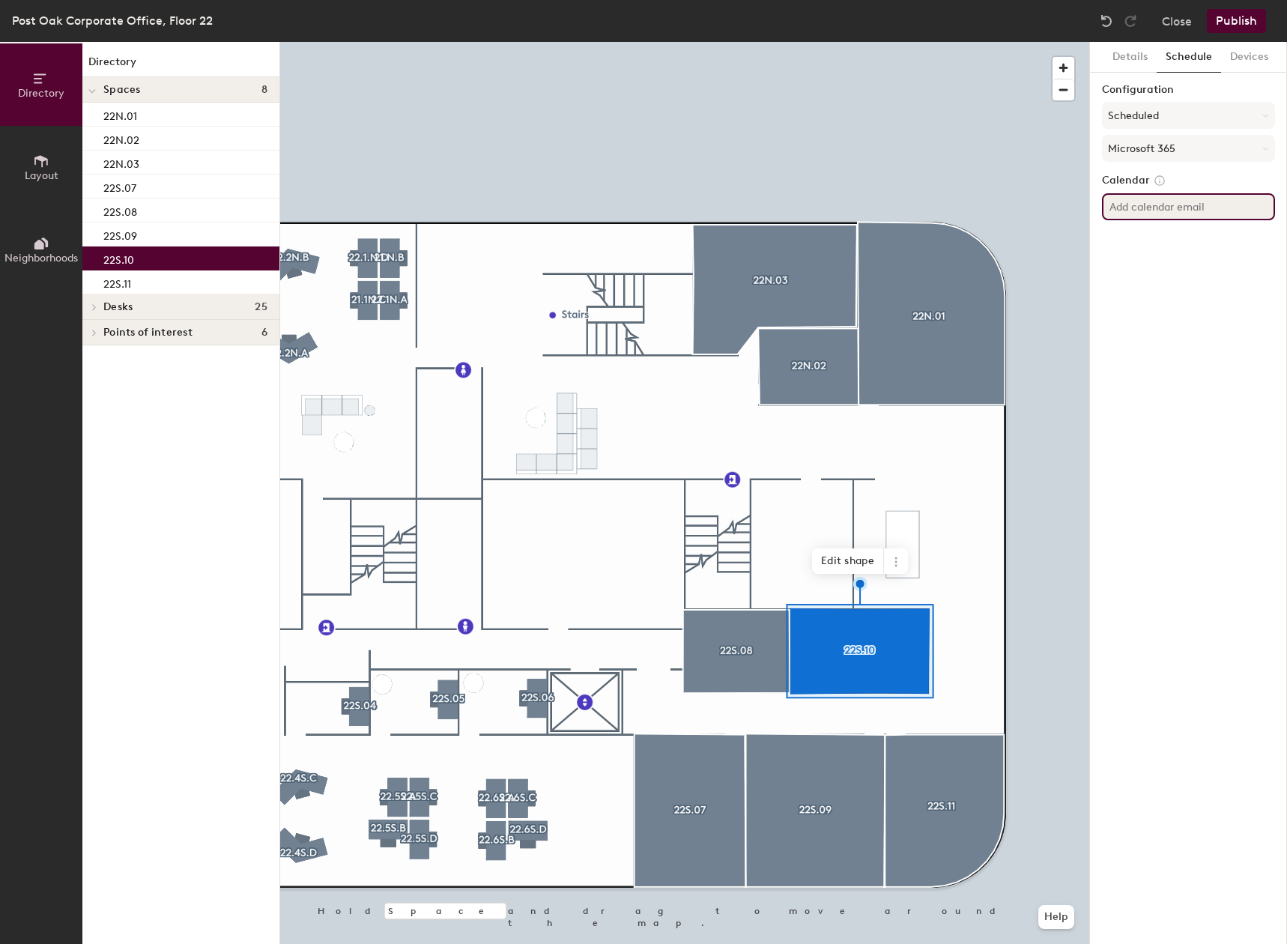
click at [1200, 205] on input at bounding box center [1188, 206] width 173 height 27
paste input "PostOak22S.10@tdecu.org"
type input "PostOak22S.10@tdecu.org"
click at [1248, 16] on button "Publish" at bounding box center [1235, 21] width 59 height 24
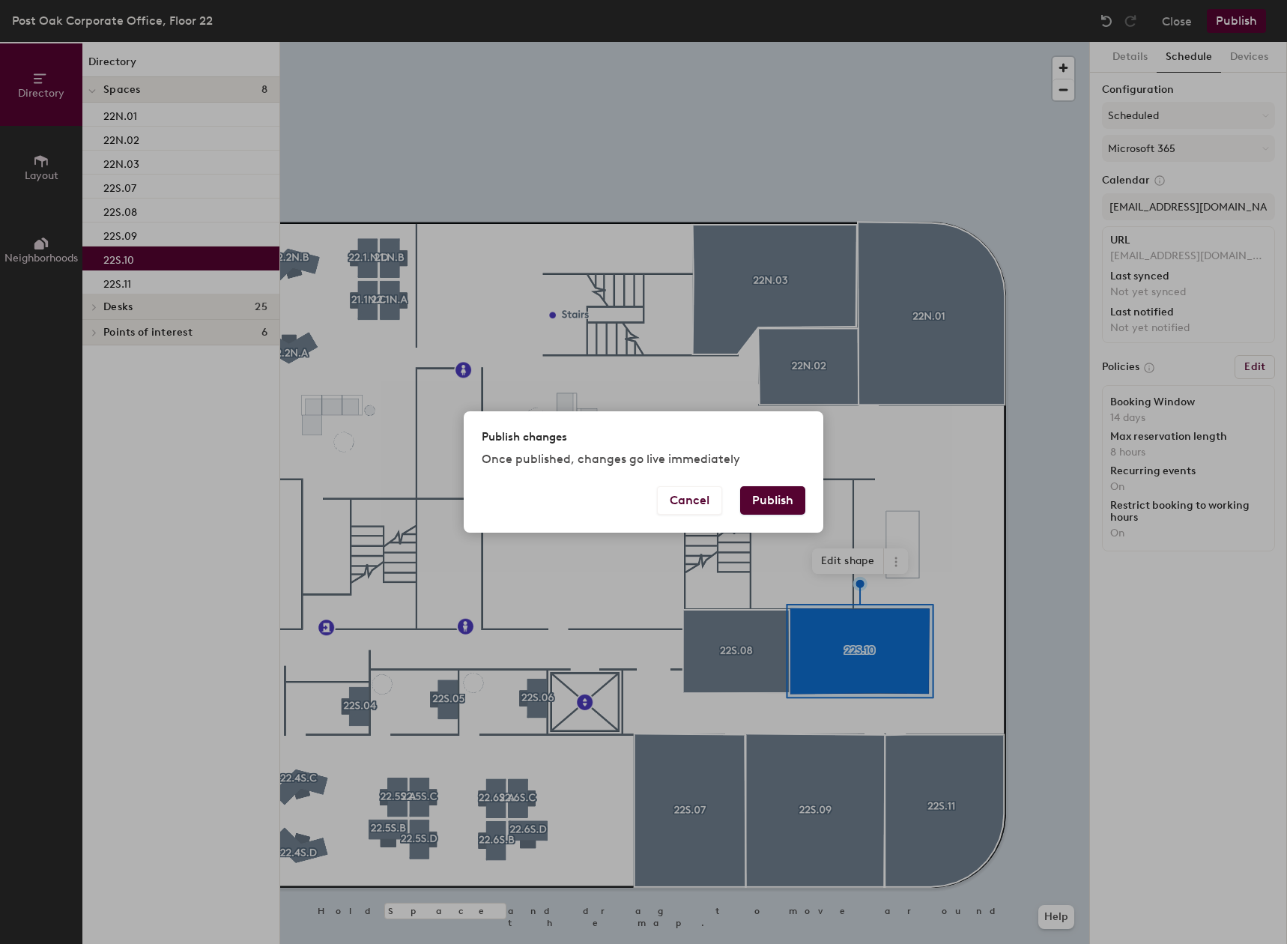
click at [982, 159] on div "Publish changes Once published, changes go live immediately Cancel Publish" at bounding box center [643, 472] width 1287 height 944
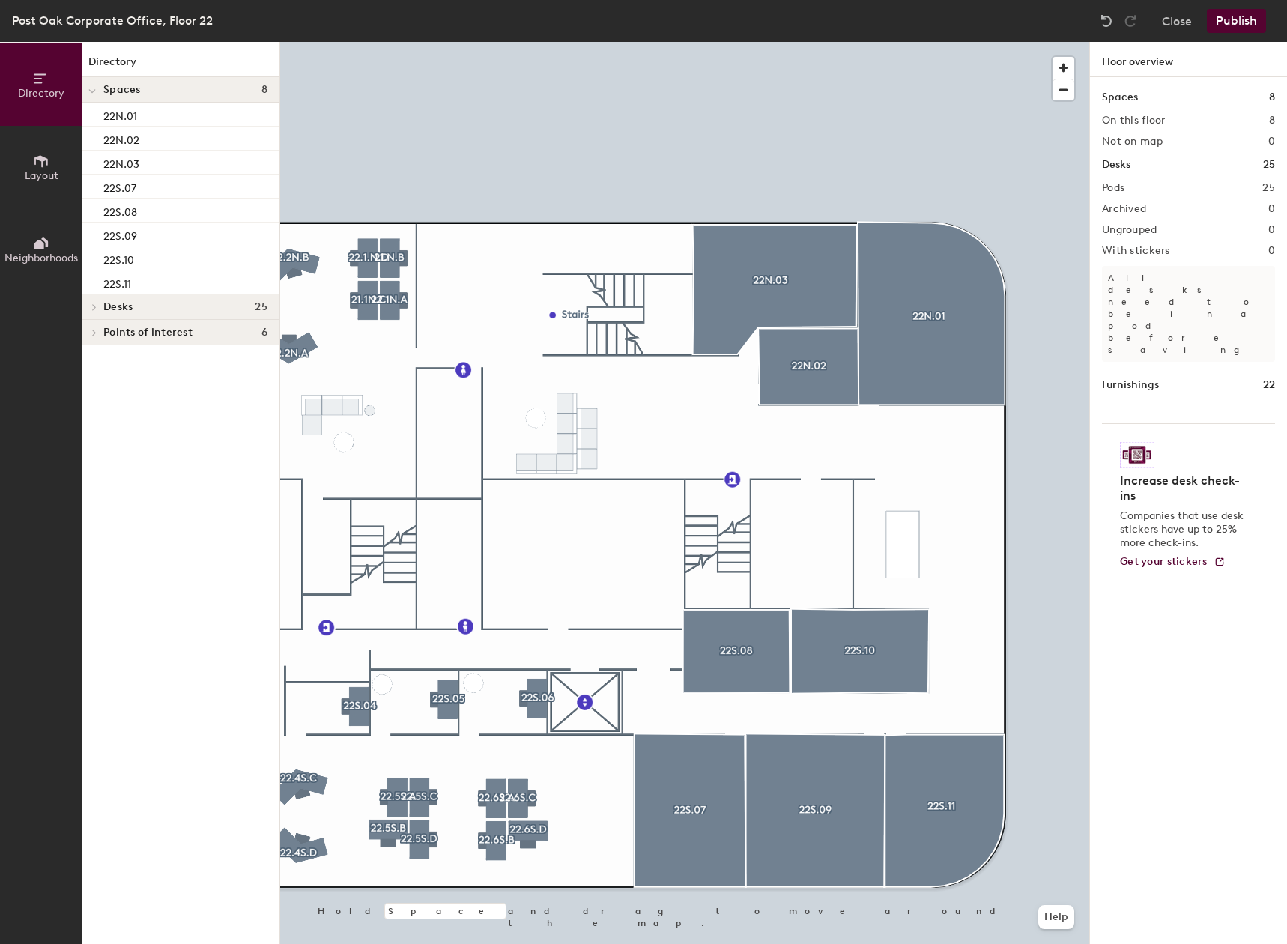
click at [1239, 16] on button "Publish" at bounding box center [1235, 21] width 59 height 24
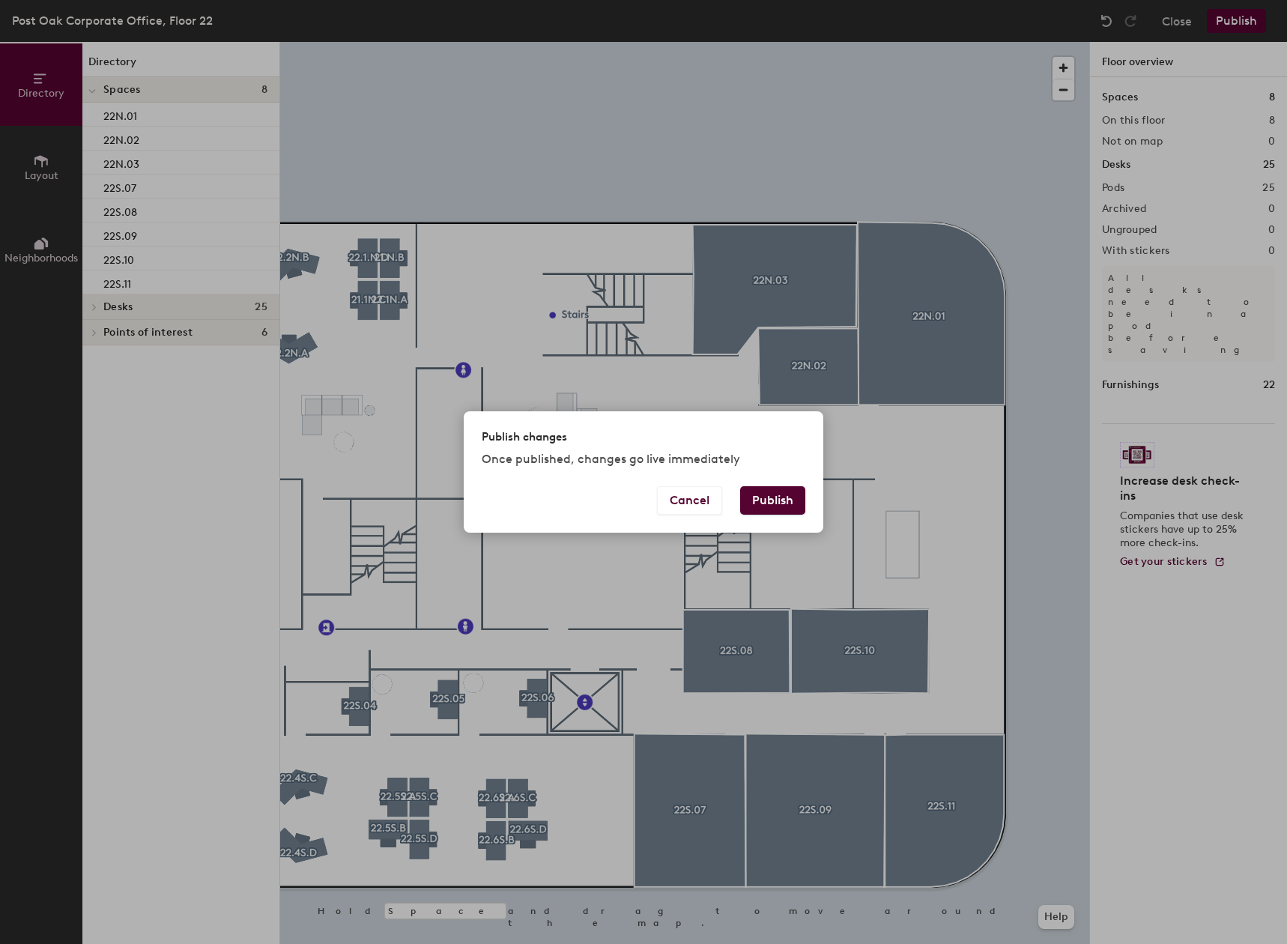
click at [759, 505] on button "Publish" at bounding box center [772, 500] width 65 height 28
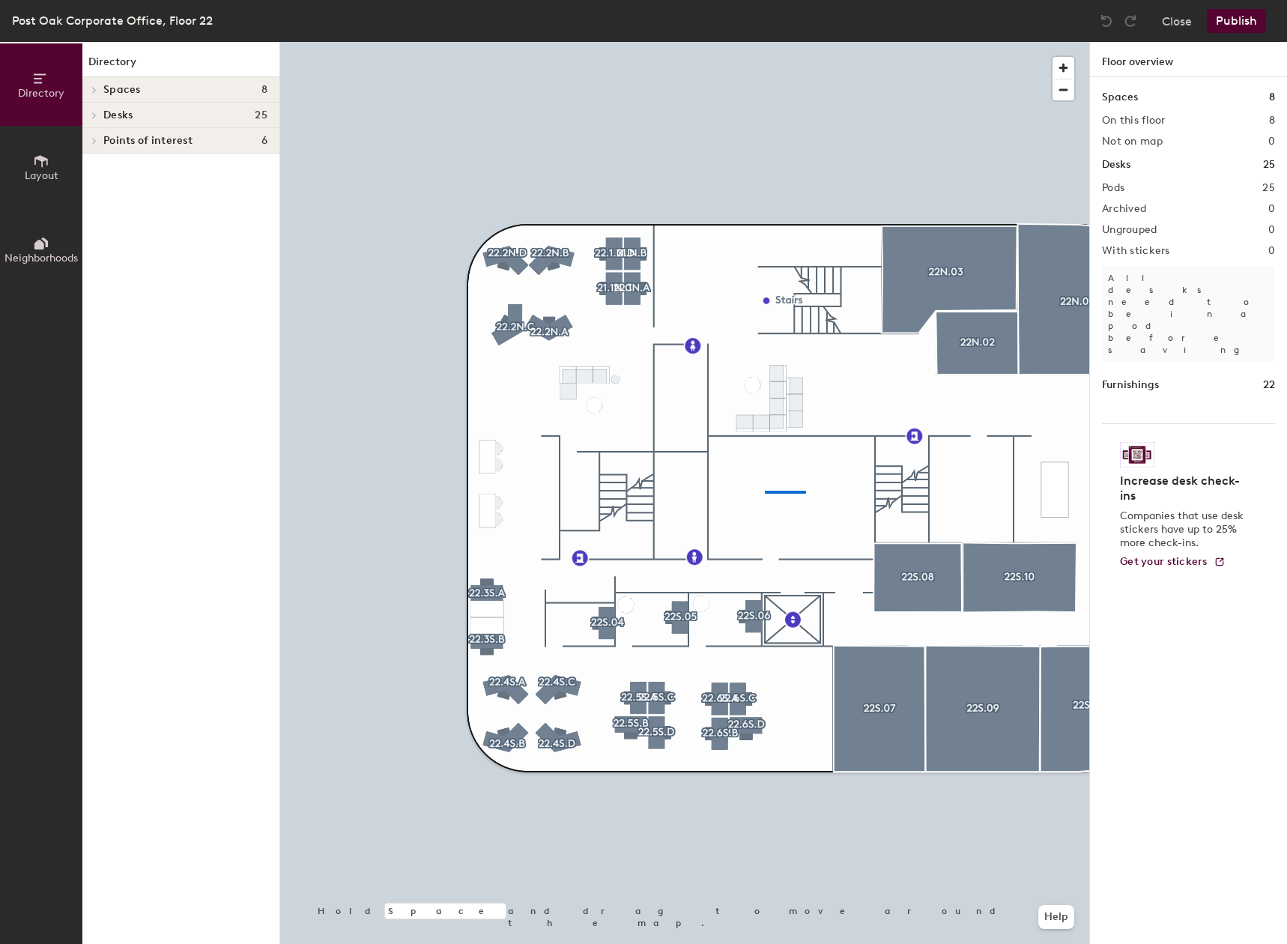
click at [763, 42] on div at bounding box center [684, 42] width 809 height 0
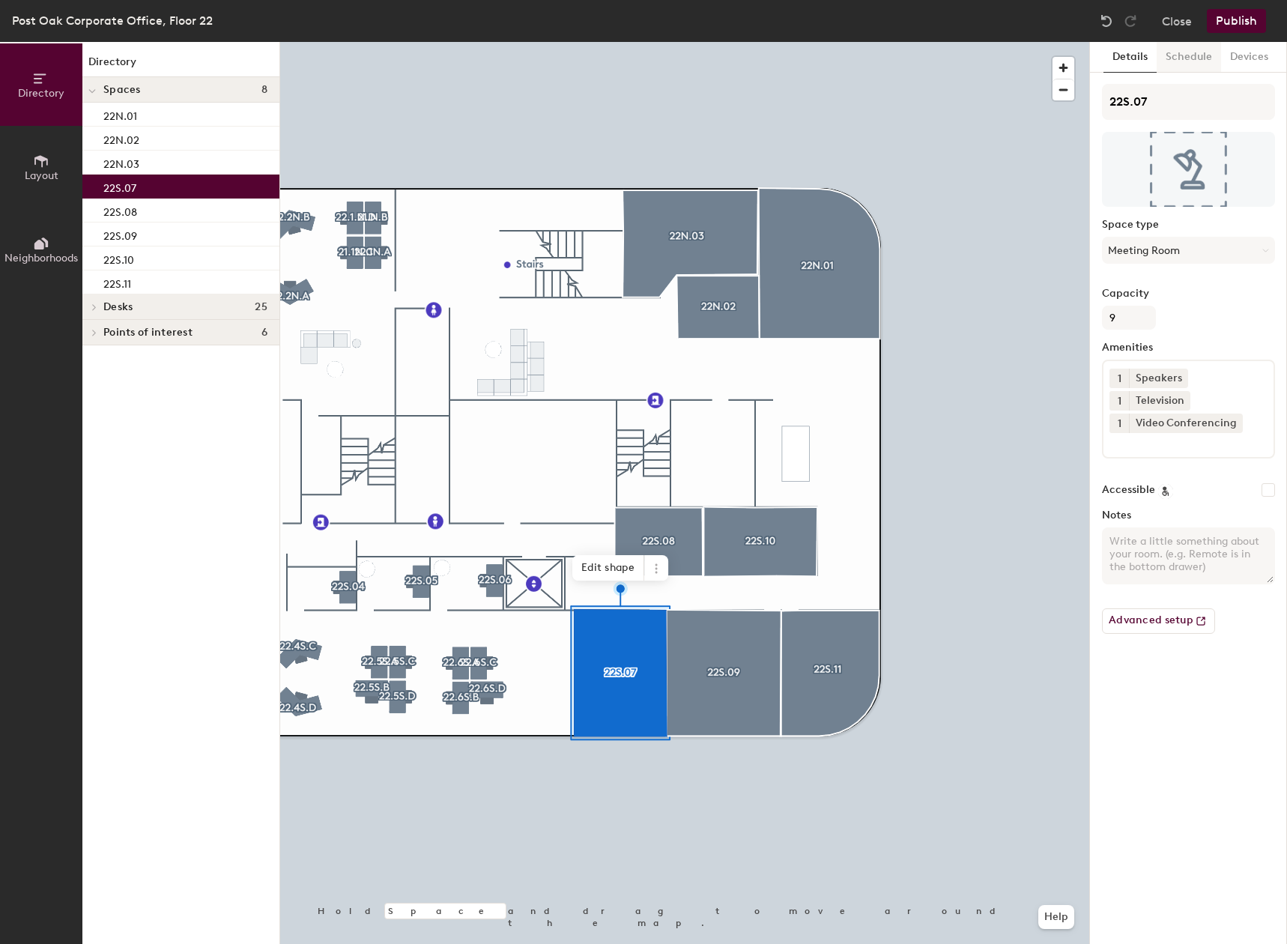
click at [1188, 61] on button "Schedule" at bounding box center [1188, 57] width 64 height 31
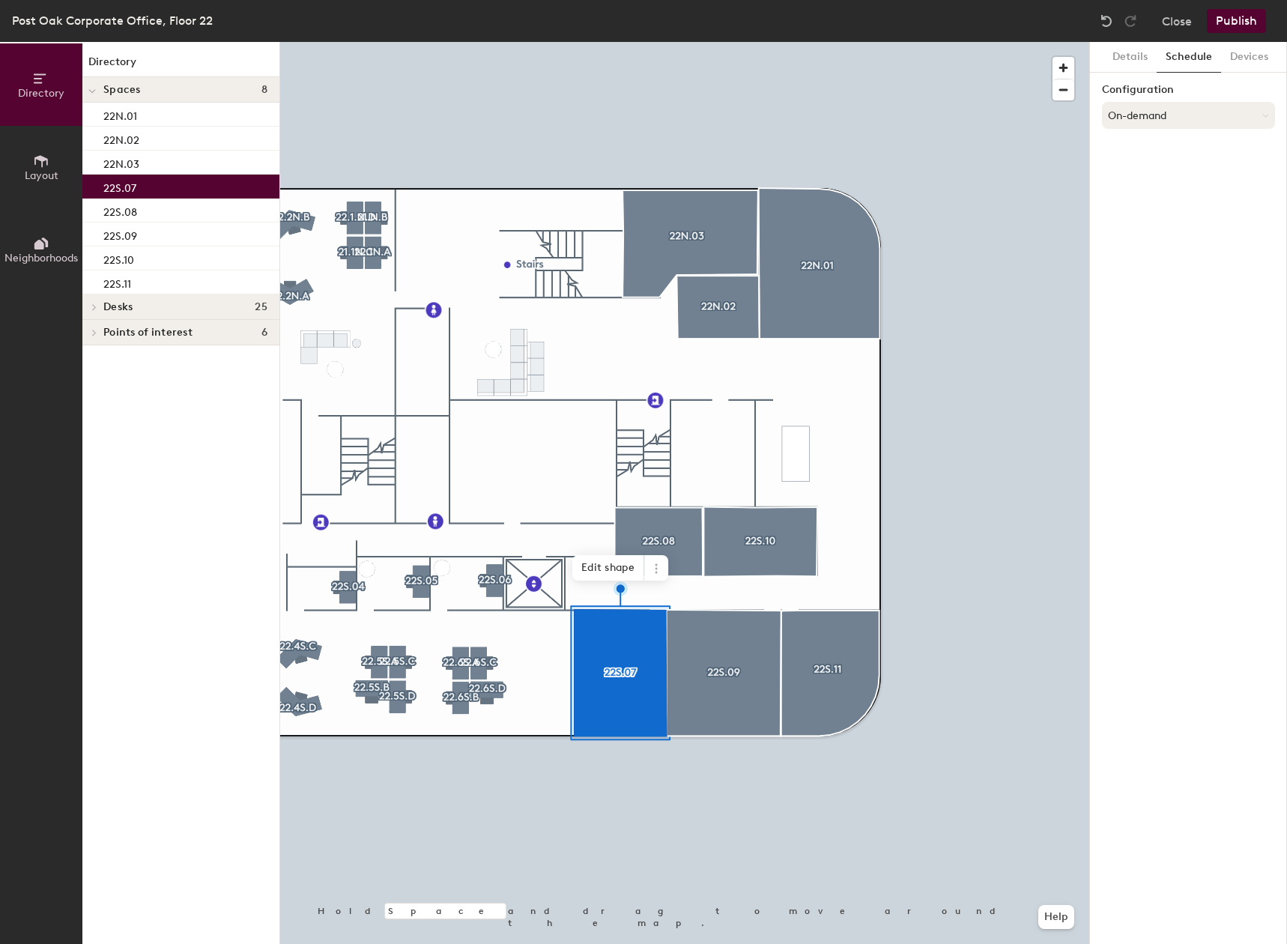
click at [1167, 113] on button "On-demand" at bounding box center [1188, 115] width 173 height 27
click at [1166, 154] on div "On-demand" at bounding box center [1187, 153] width 171 height 22
click at [1170, 115] on button "On-demand" at bounding box center [1188, 115] width 173 height 27
click at [1161, 169] on div "Scheduled" at bounding box center [1187, 175] width 171 height 22
click at [1158, 148] on button "Select account" at bounding box center [1188, 148] width 173 height 27
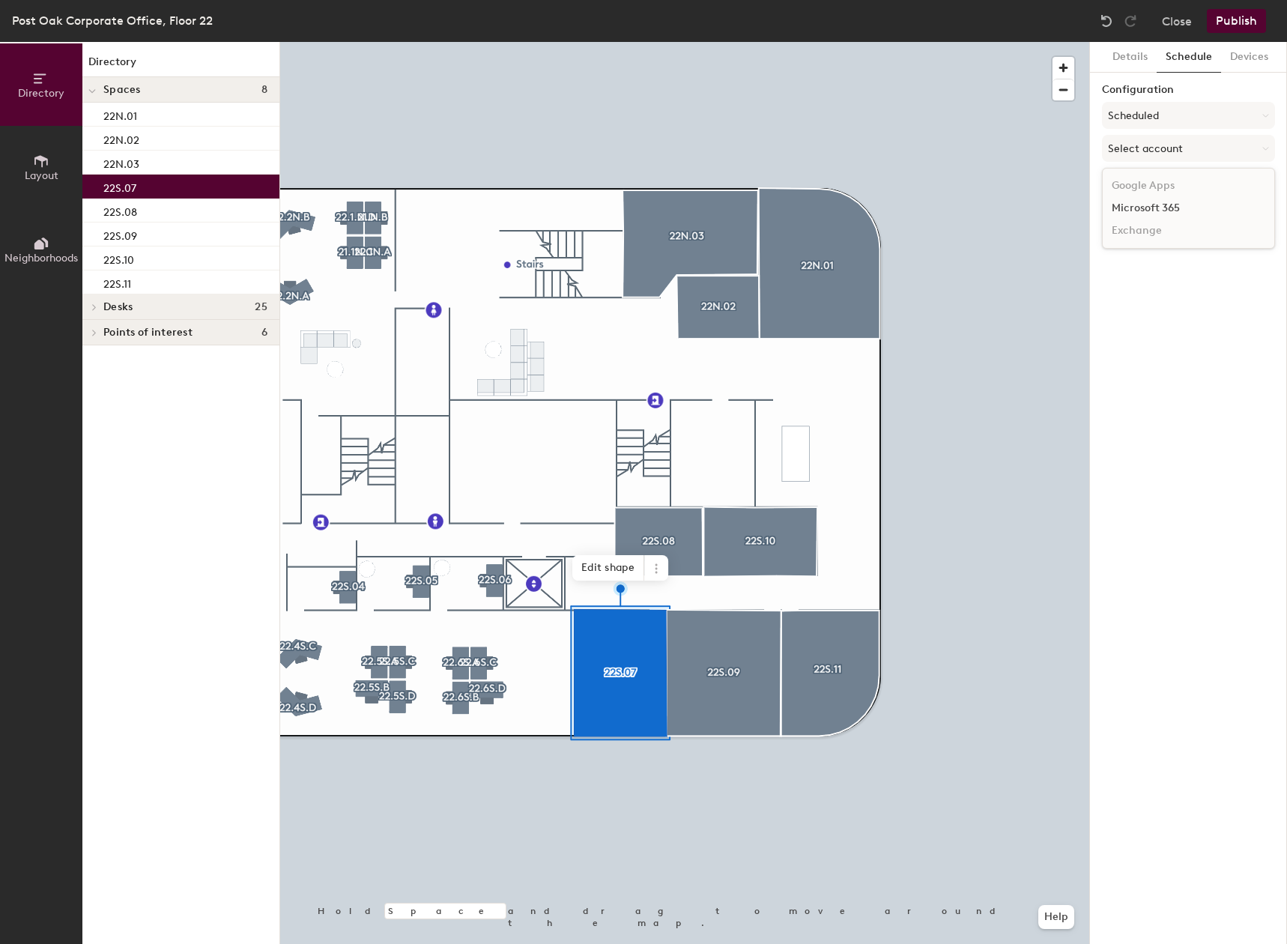
click at [1140, 203] on div "Microsoft 365" at bounding box center [1187, 208] width 171 height 22
click at [1140, 202] on input at bounding box center [1188, 206] width 173 height 27
paste input "PostOak22S.07@tdecu.org"
type input "PostOak22S.07@tdecu.org"
click at [1196, 336] on div "Details Schedule Devices Configuration Scheduled Microsoft 365 Calendar PostOak…" at bounding box center [1188, 493] width 197 height 902
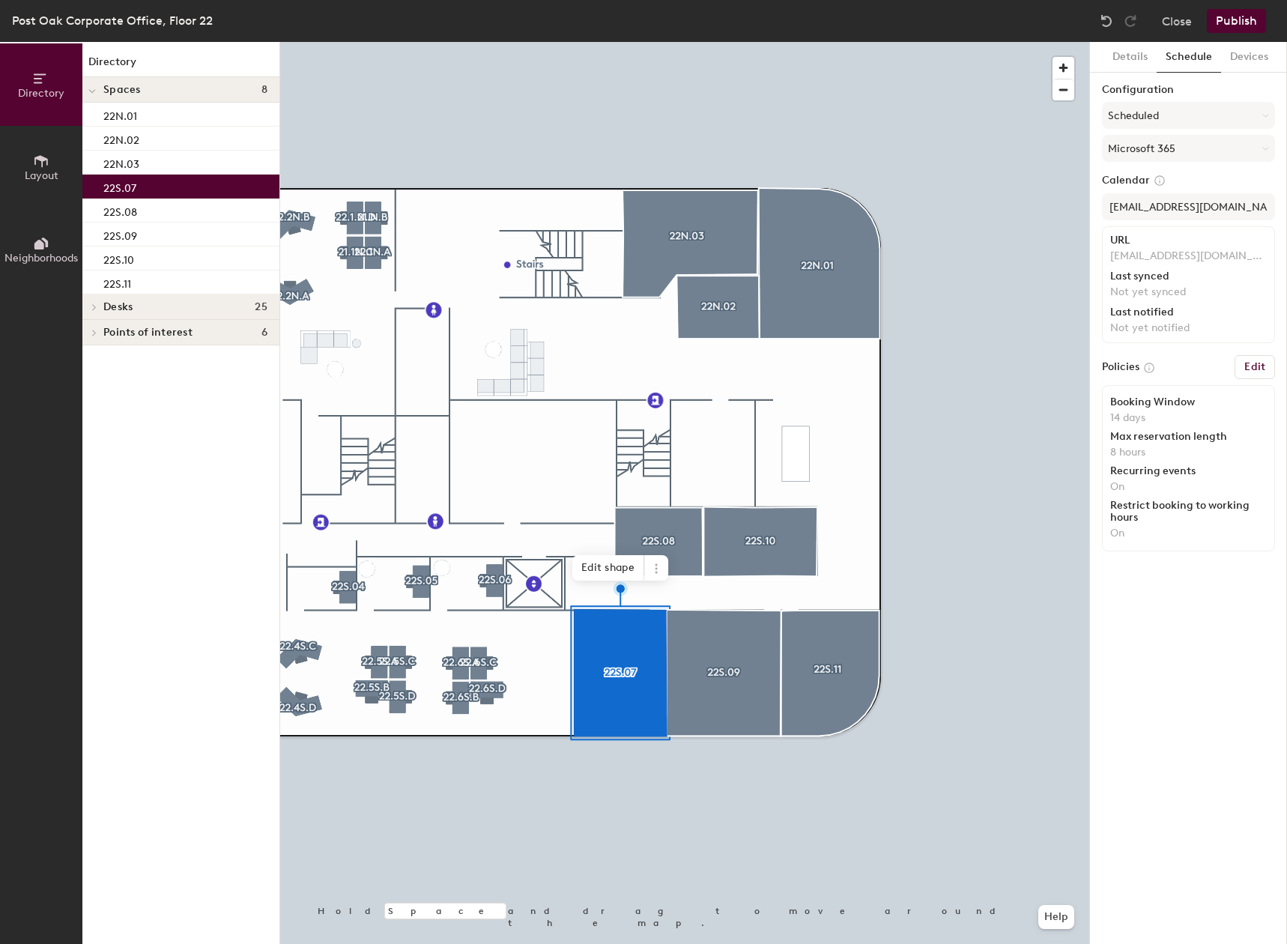
click at [739, 42] on div at bounding box center [684, 42] width 809 height 0
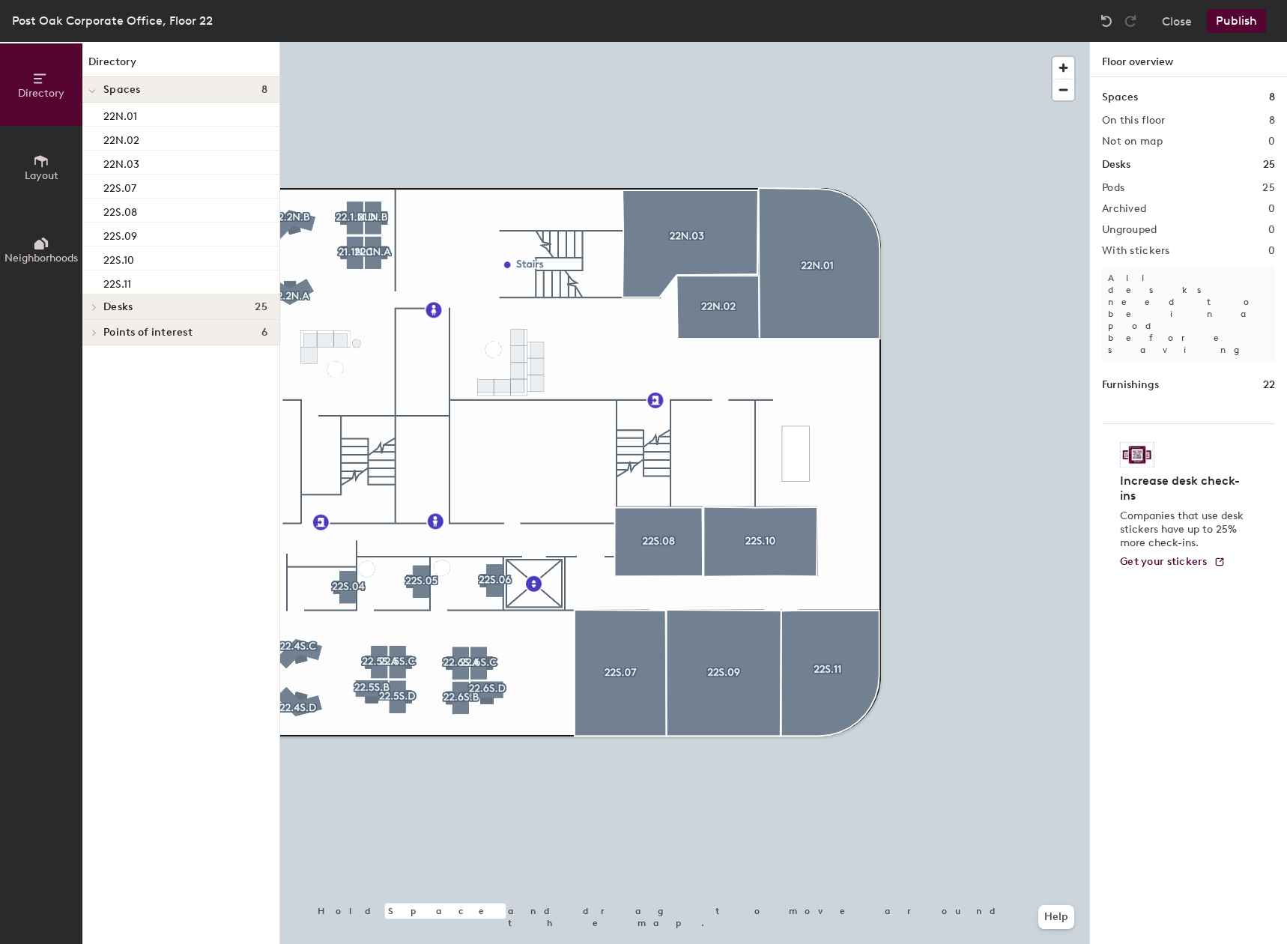
click at [708, 42] on div at bounding box center [684, 42] width 809 height 0
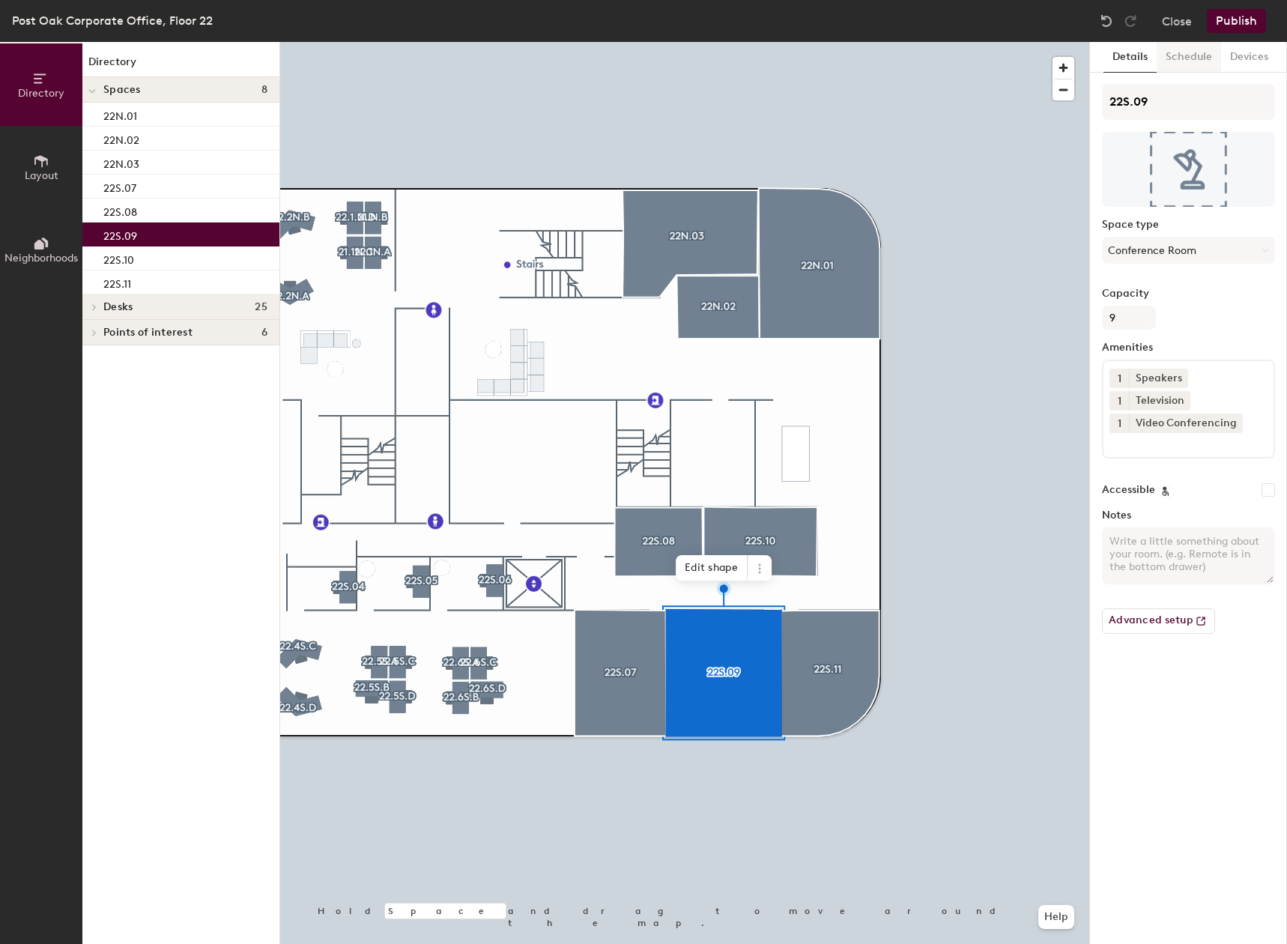
click at [1161, 52] on button "Schedule" at bounding box center [1188, 57] width 64 height 31
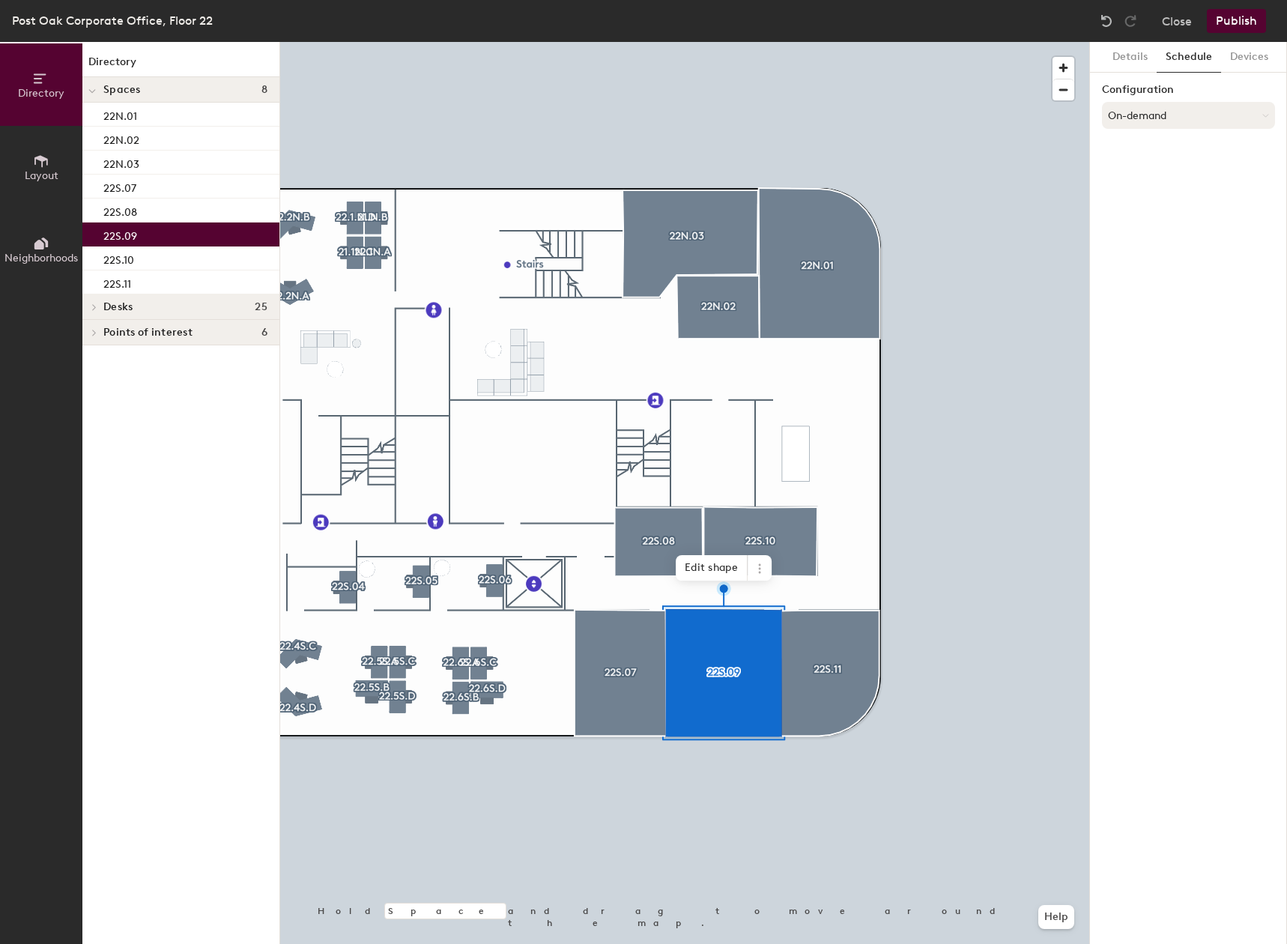
click at [1165, 105] on button "On-demand" at bounding box center [1188, 115] width 173 height 27
click at [1149, 170] on div "Scheduled" at bounding box center [1187, 175] width 171 height 22
click at [1147, 151] on button "Select account" at bounding box center [1188, 148] width 173 height 27
click at [1131, 205] on div "Microsoft 365" at bounding box center [1187, 208] width 171 height 22
paste input "PostOak22S.09@tdecu.org"
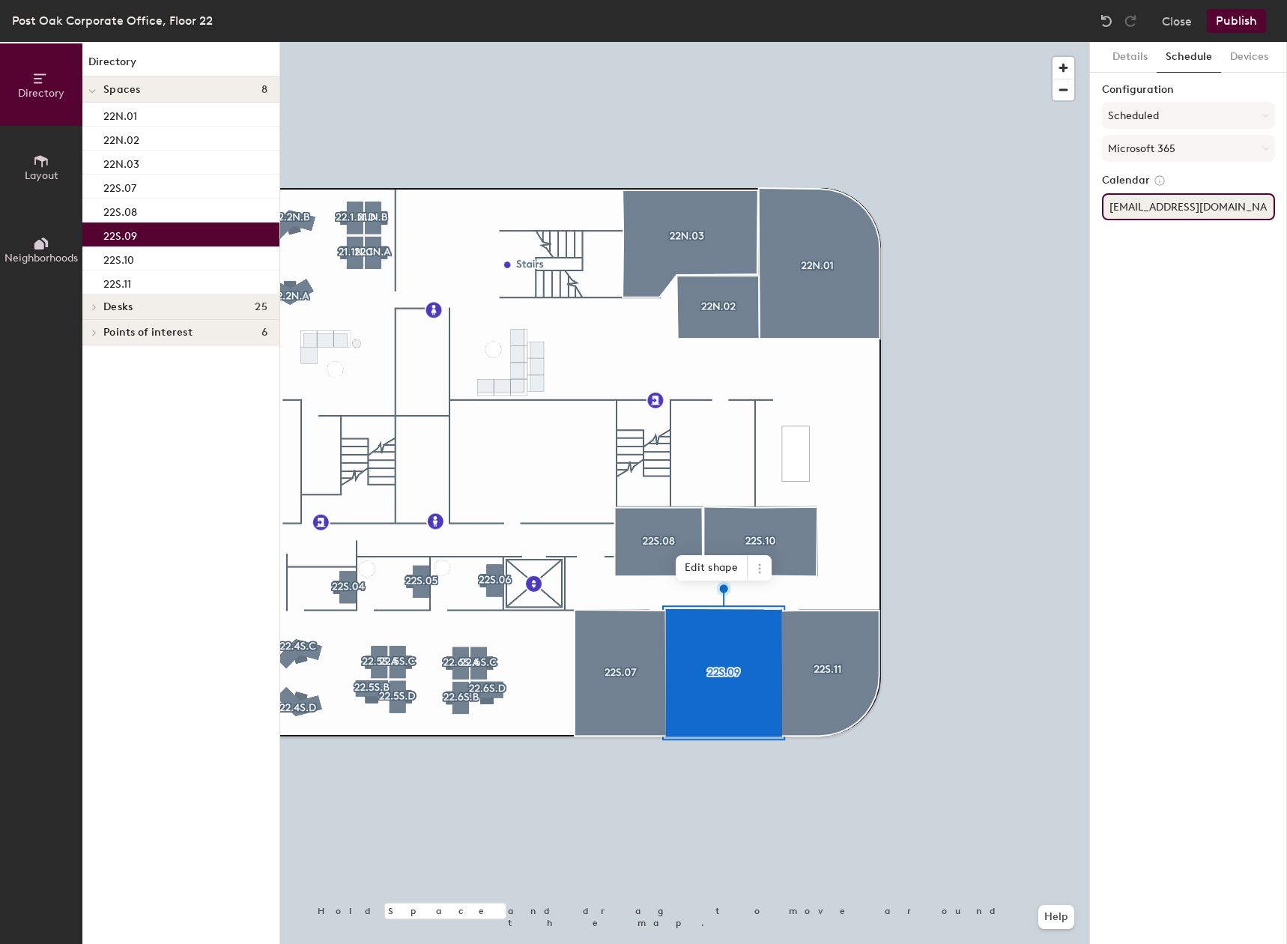
type input "PostOak22S.09@tdecu.org"
click at [1179, 340] on div "Details Schedule Devices Configuration Scheduled Microsoft 365 Calendar PostOak…" at bounding box center [1188, 493] width 197 height 902
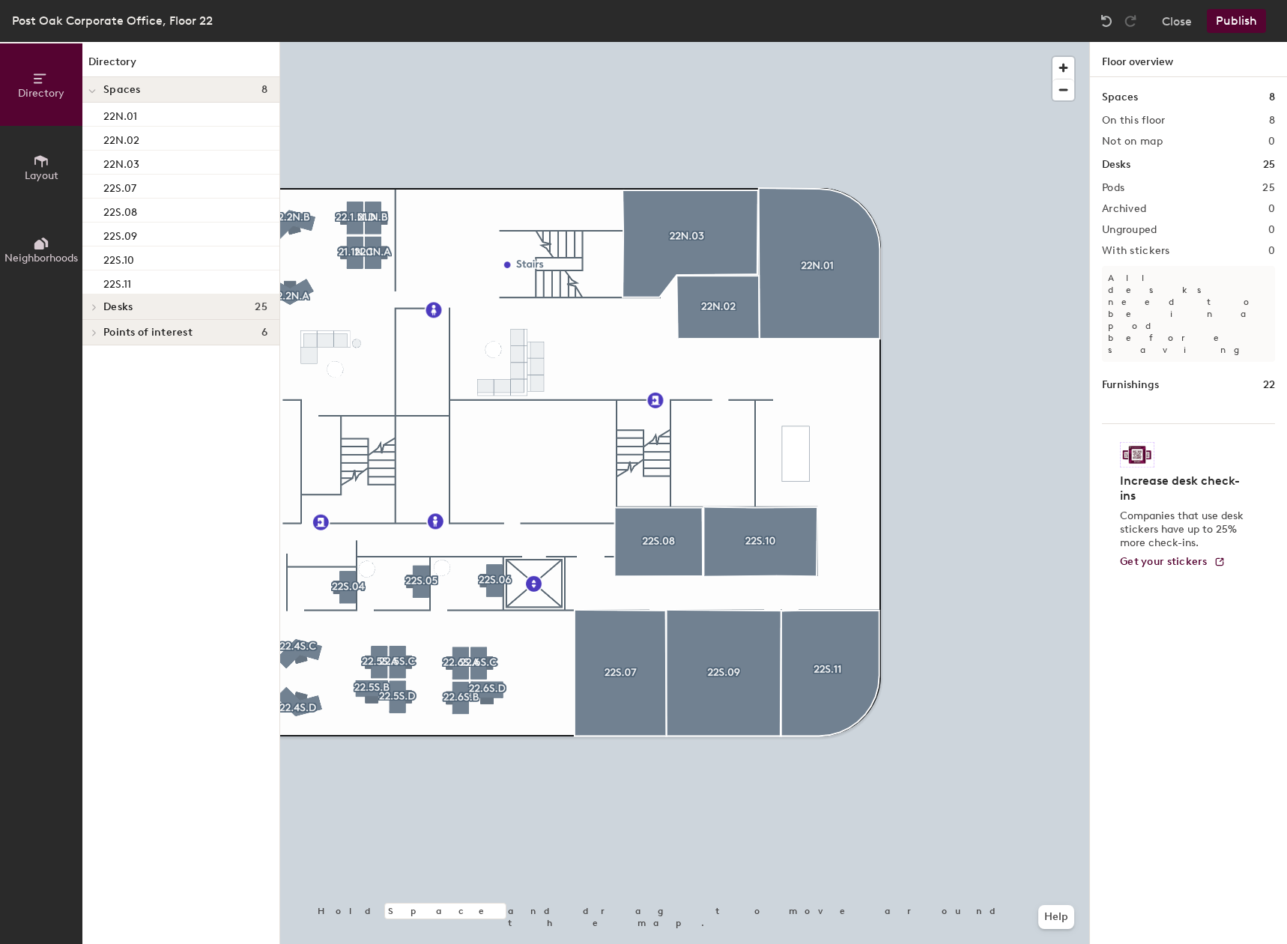
click at [854, 42] on div at bounding box center [684, 42] width 809 height 0
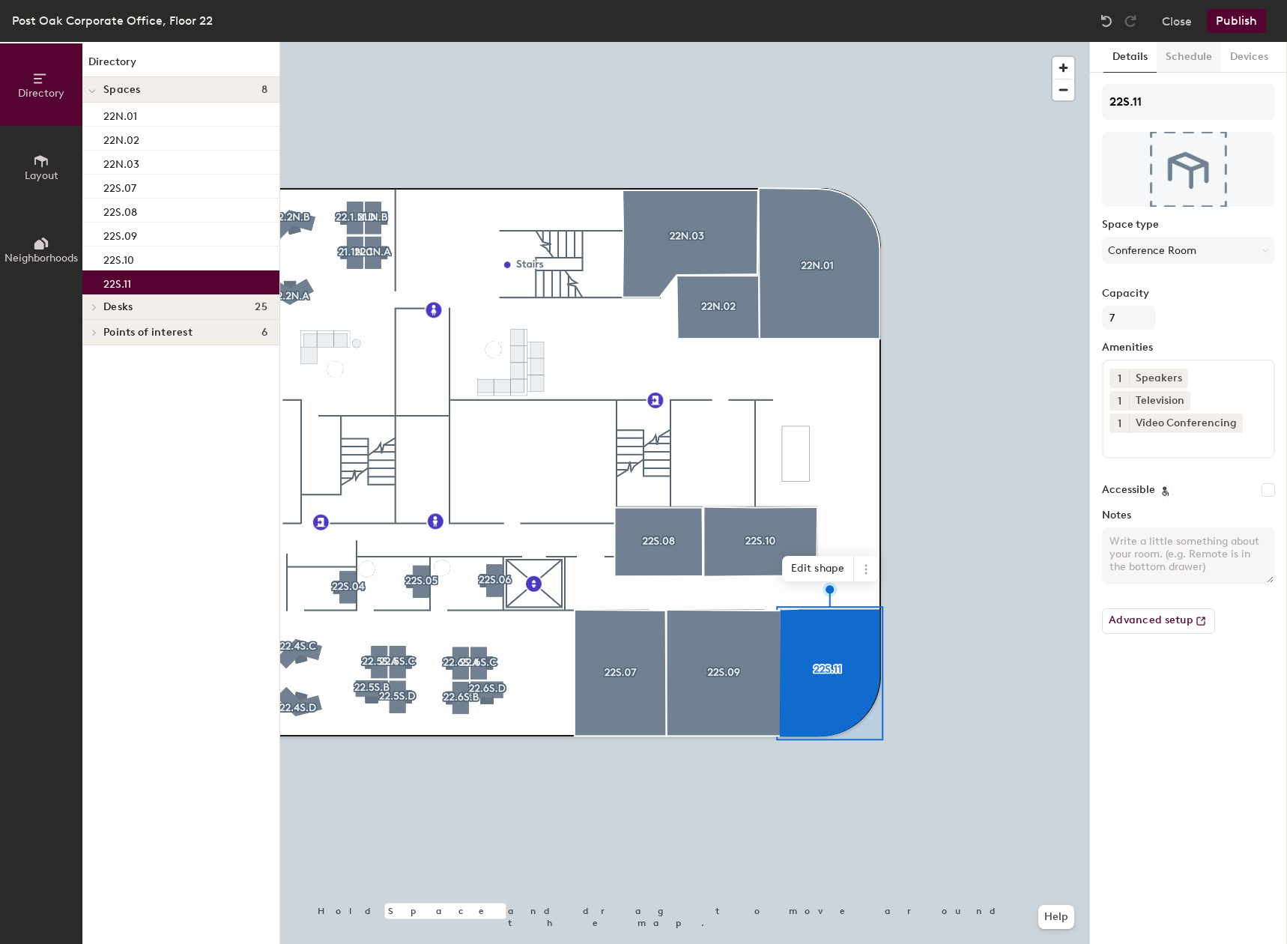
click at [1173, 60] on button "Schedule" at bounding box center [1188, 57] width 64 height 31
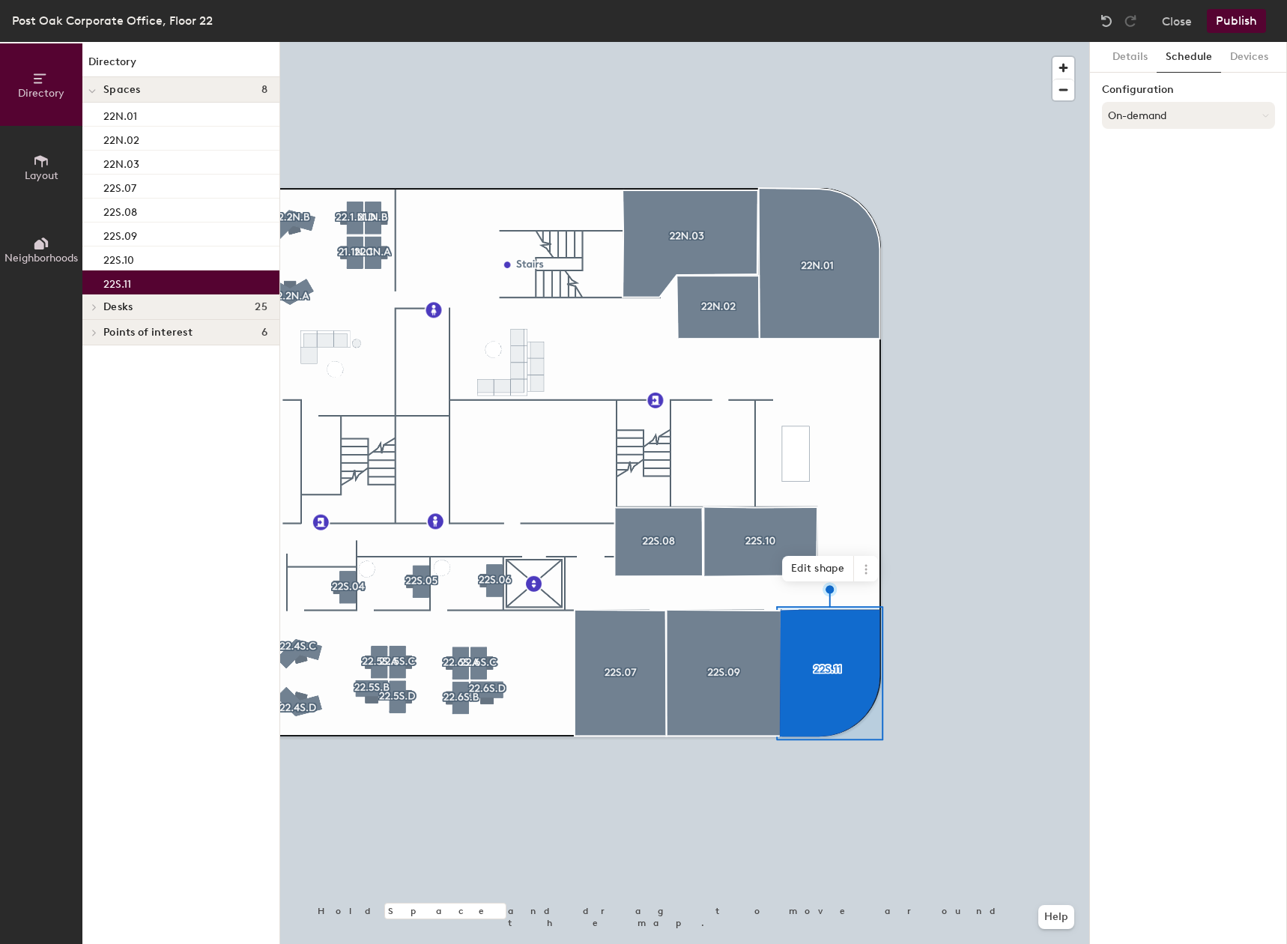
click at [1173, 110] on button "On-demand" at bounding box center [1188, 115] width 173 height 27
click at [1138, 174] on div "Scheduled" at bounding box center [1187, 175] width 171 height 22
click at [1126, 152] on button "Select account" at bounding box center [1188, 148] width 173 height 27
click at [1128, 201] on div "Microsoft 365" at bounding box center [1187, 208] width 171 height 22
click at [1118, 202] on input at bounding box center [1188, 206] width 173 height 27
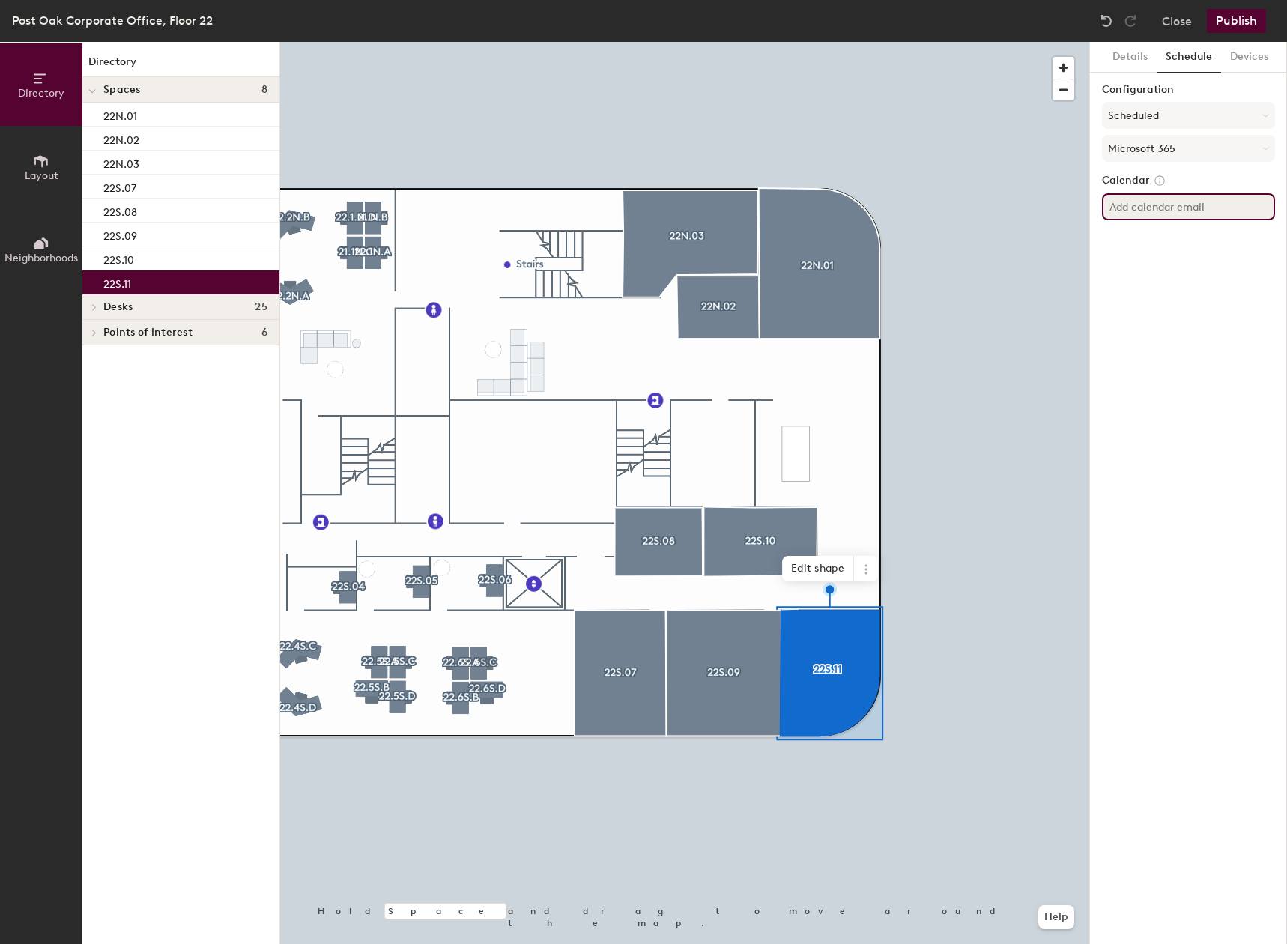
paste input "PostOak22S.11@tdecu.org"
type input "PostOak22S.11@tdecu.org"
click at [1166, 343] on div "Details Schedule Devices Configuration Scheduled Microsoft 365 Calendar PostOak…" at bounding box center [1188, 493] width 197 height 902
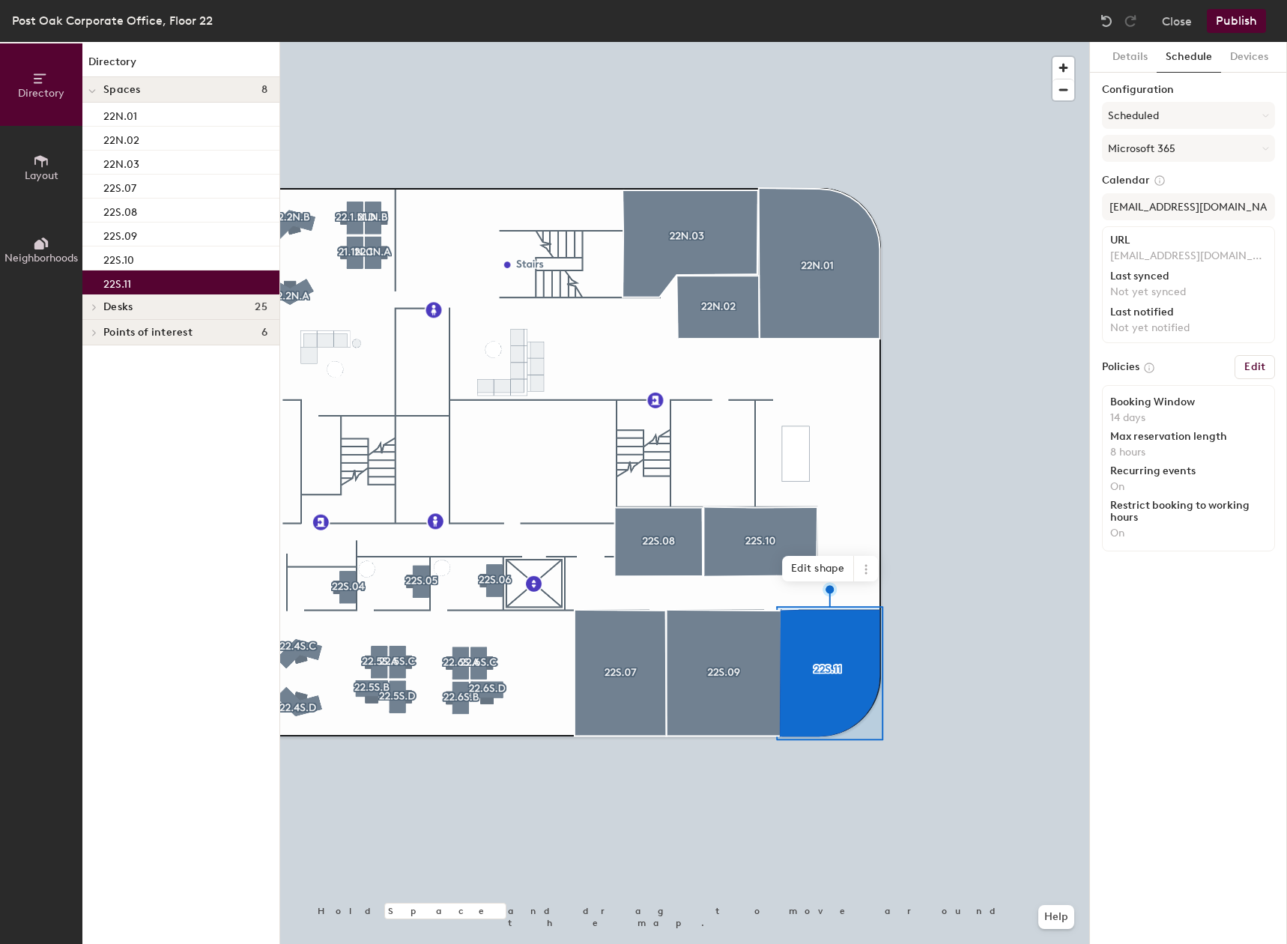
click at [1170, 331] on p "Not yet notified" at bounding box center [1188, 327] width 157 height 13
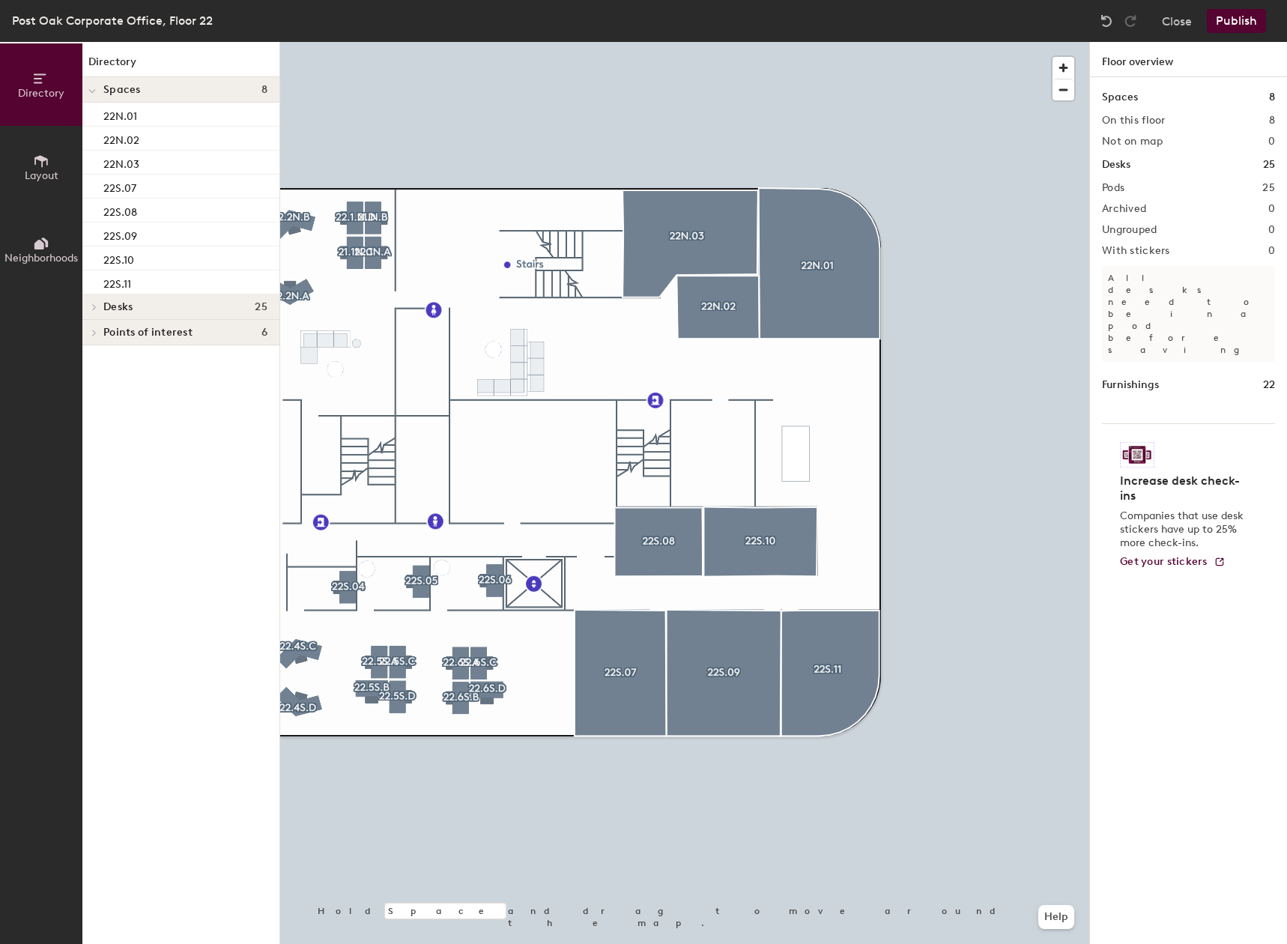
click at [1239, 19] on button "Publish" at bounding box center [1235, 21] width 59 height 24
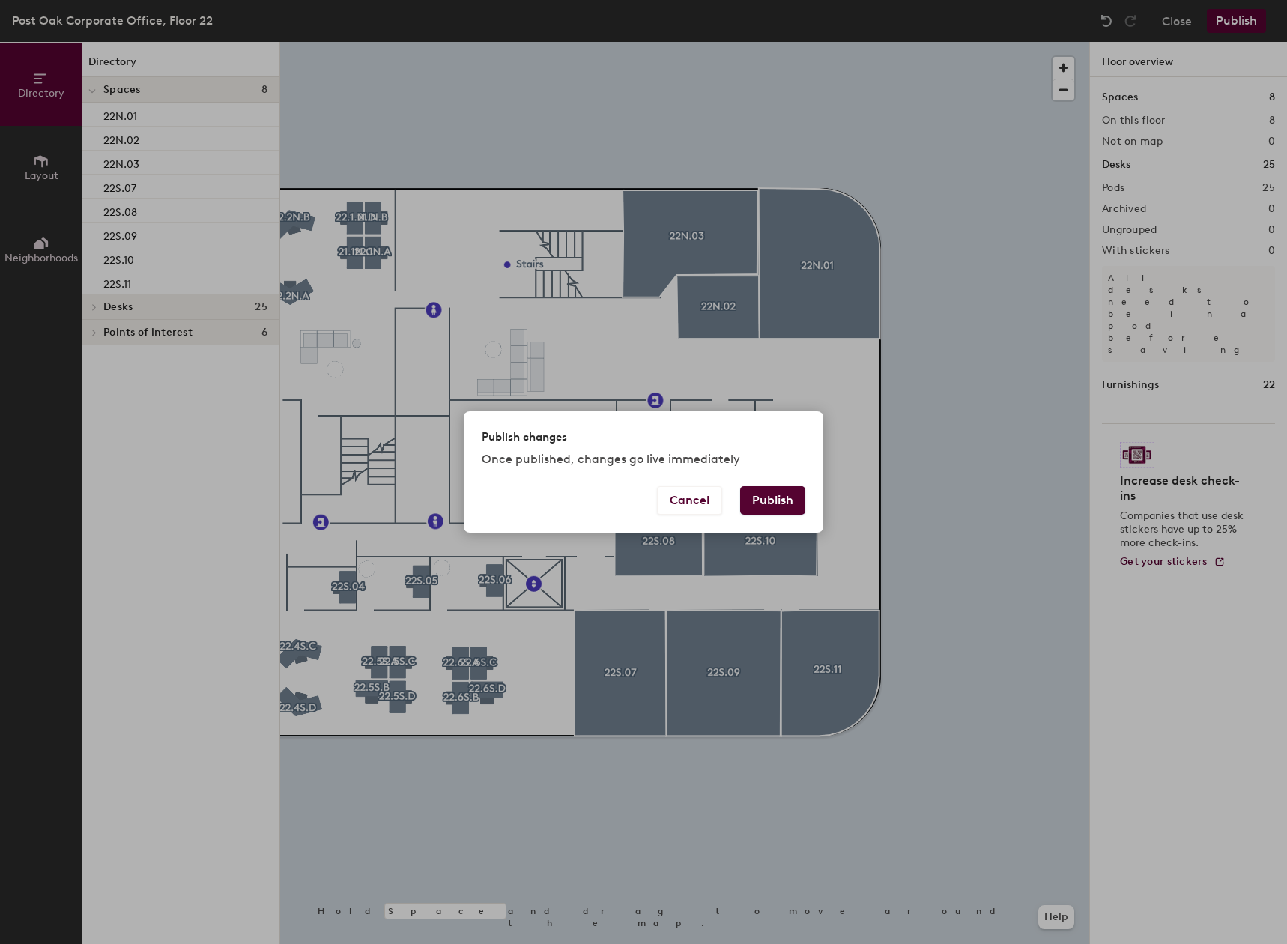
drag, startPoint x: 754, startPoint y: 496, endPoint x: 756, endPoint y: 479, distance: 17.4
click at [756, 481] on div "Publish changes Once published, changes go live immediately Cancel Publish" at bounding box center [643, 471] width 359 height 121
click at [792, 508] on button "Publish" at bounding box center [772, 500] width 65 height 28
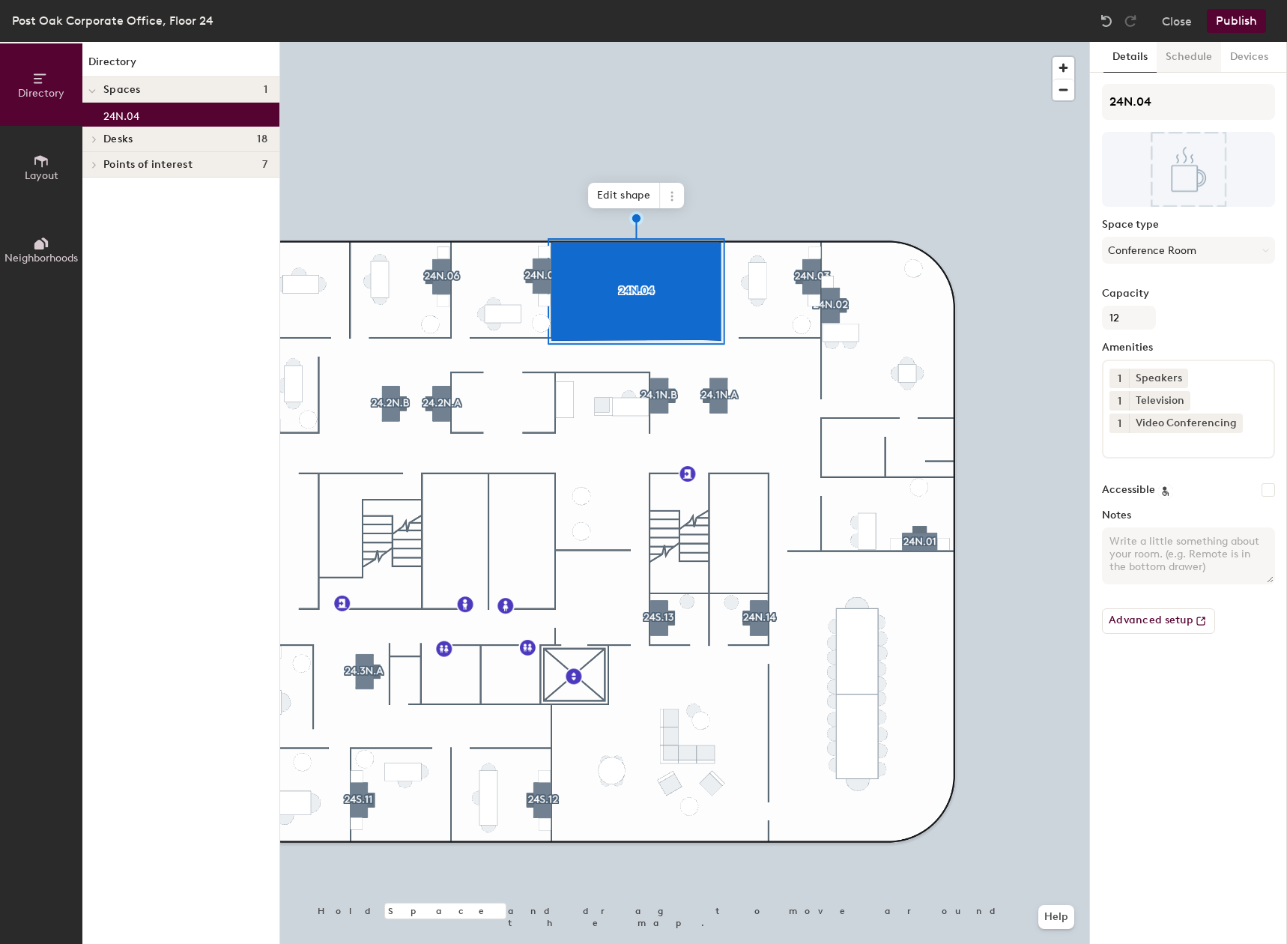
click at [1157, 58] on button "Schedule" at bounding box center [1188, 57] width 64 height 31
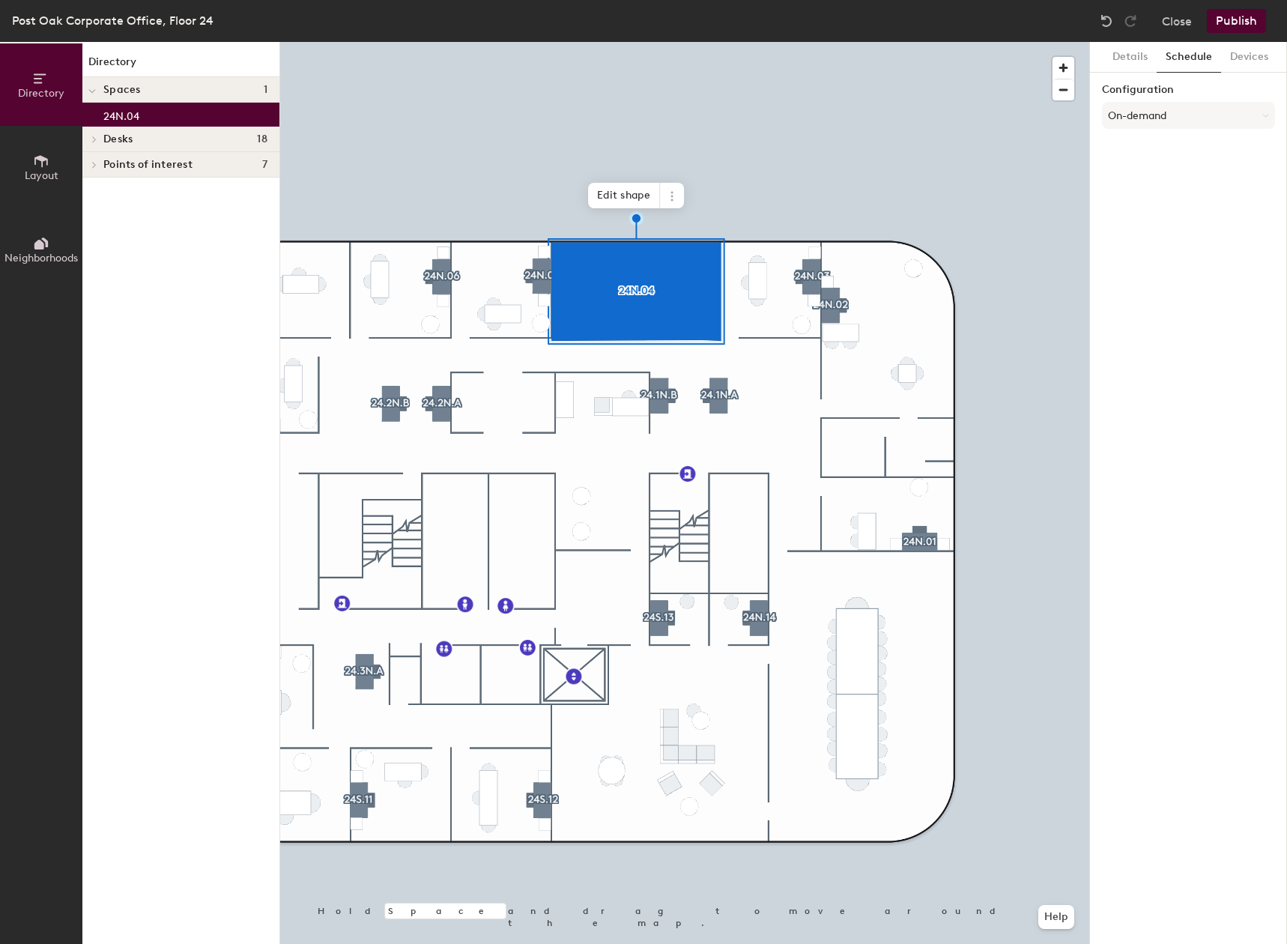
click at [1144, 130] on div "Configuration On-demand" at bounding box center [1188, 109] width 173 height 51
click at [1141, 121] on button "On-demand" at bounding box center [1188, 115] width 173 height 27
click at [1135, 176] on div "Scheduled" at bounding box center [1187, 175] width 171 height 22
click at [1137, 151] on button "Select account" at bounding box center [1188, 148] width 173 height 27
click at [1129, 217] on div "Microsoft 365" at bounding box center [1187, 208] width 171 height 22
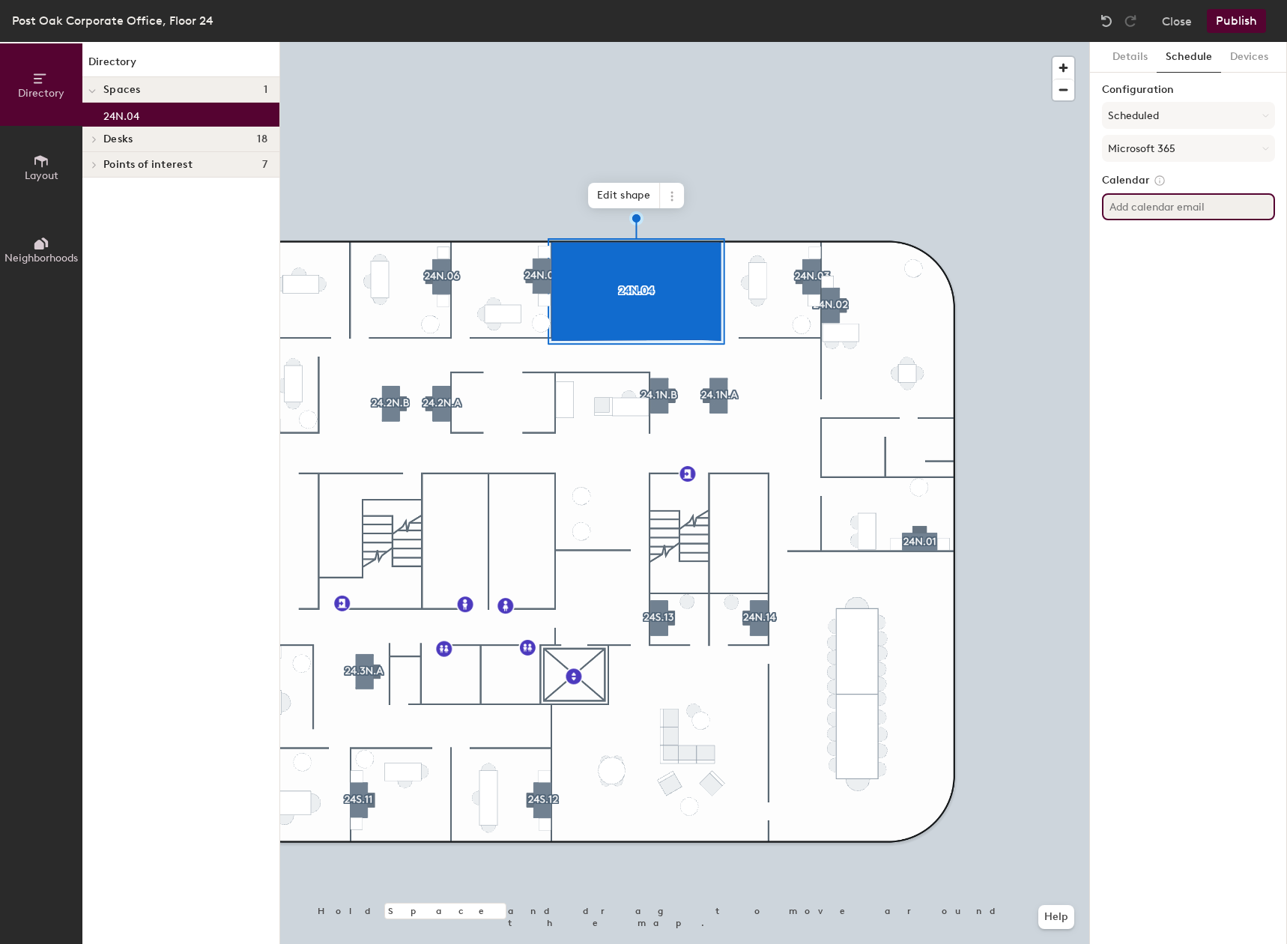
click at [1147, 206] on input at bounding box center [1188, 206] width 173 height 27
paste input "[EMAIL_ADDRESS][DOMAIN_NAME]"
type input "[EMAIL_ADDRESS][DOMAIN_NAME]"
click at [1206, 305] on div "Details Schedule Devices Configuration Scheduled Microsoft 365 Calendar [EMAIL_…" at bounding box center [1188, 493] width 197 height 902
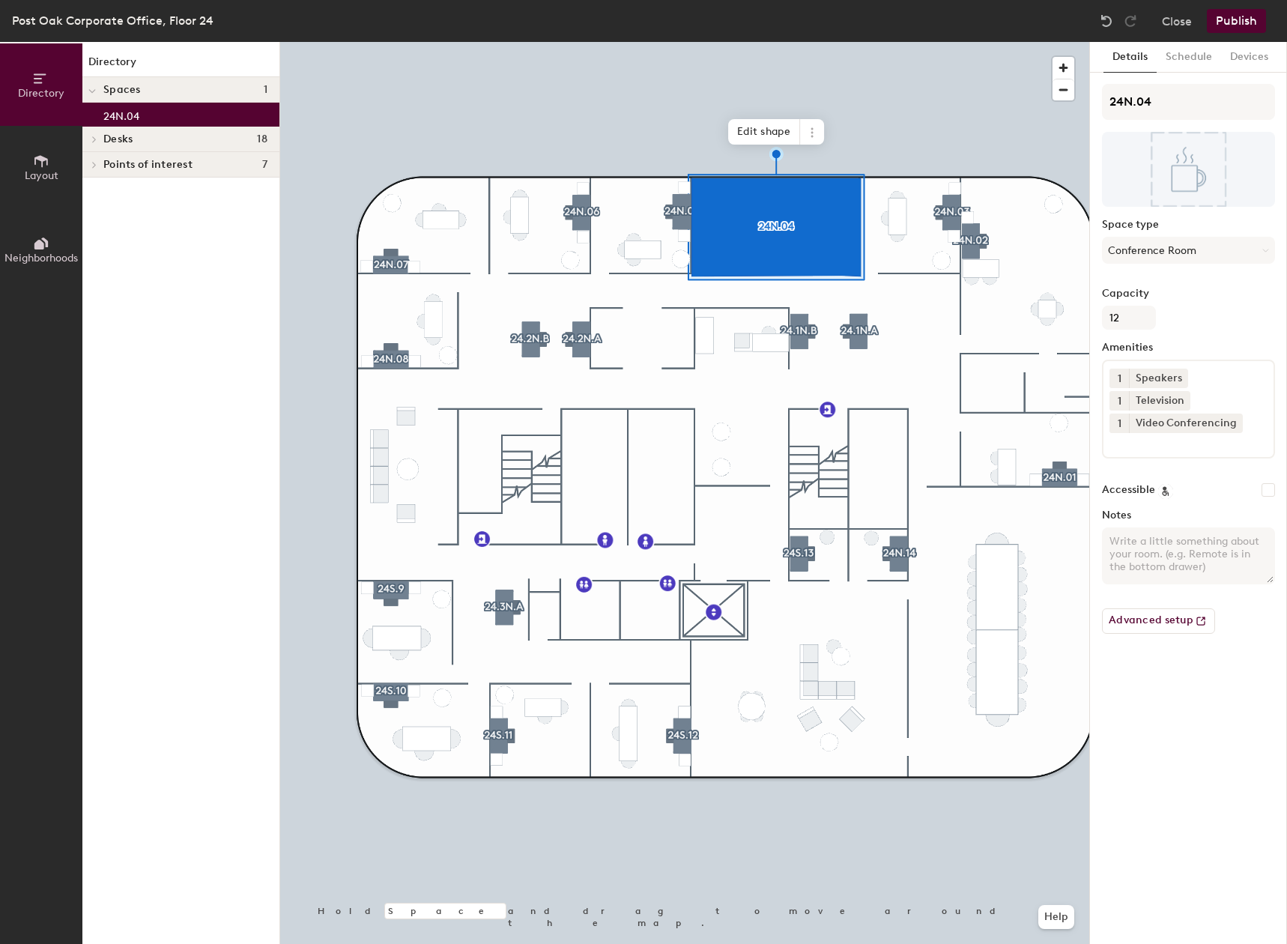
click at [1226, 22] on button "Publish" at bounding box center [1235, 21] width 59 height 24
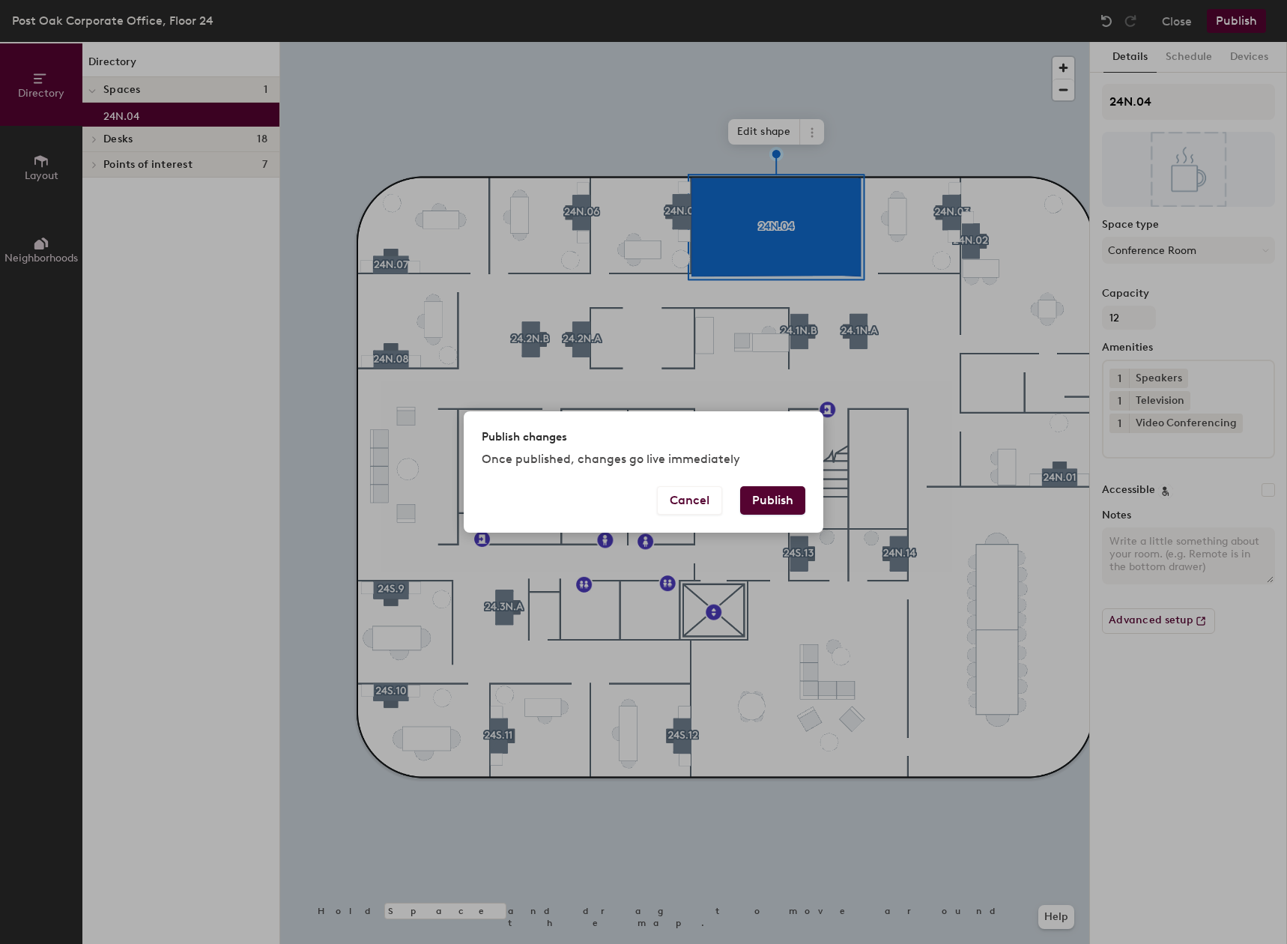
click at [744, 499] on button "Publish" at bounding box center [772, 500] width 65 height 28
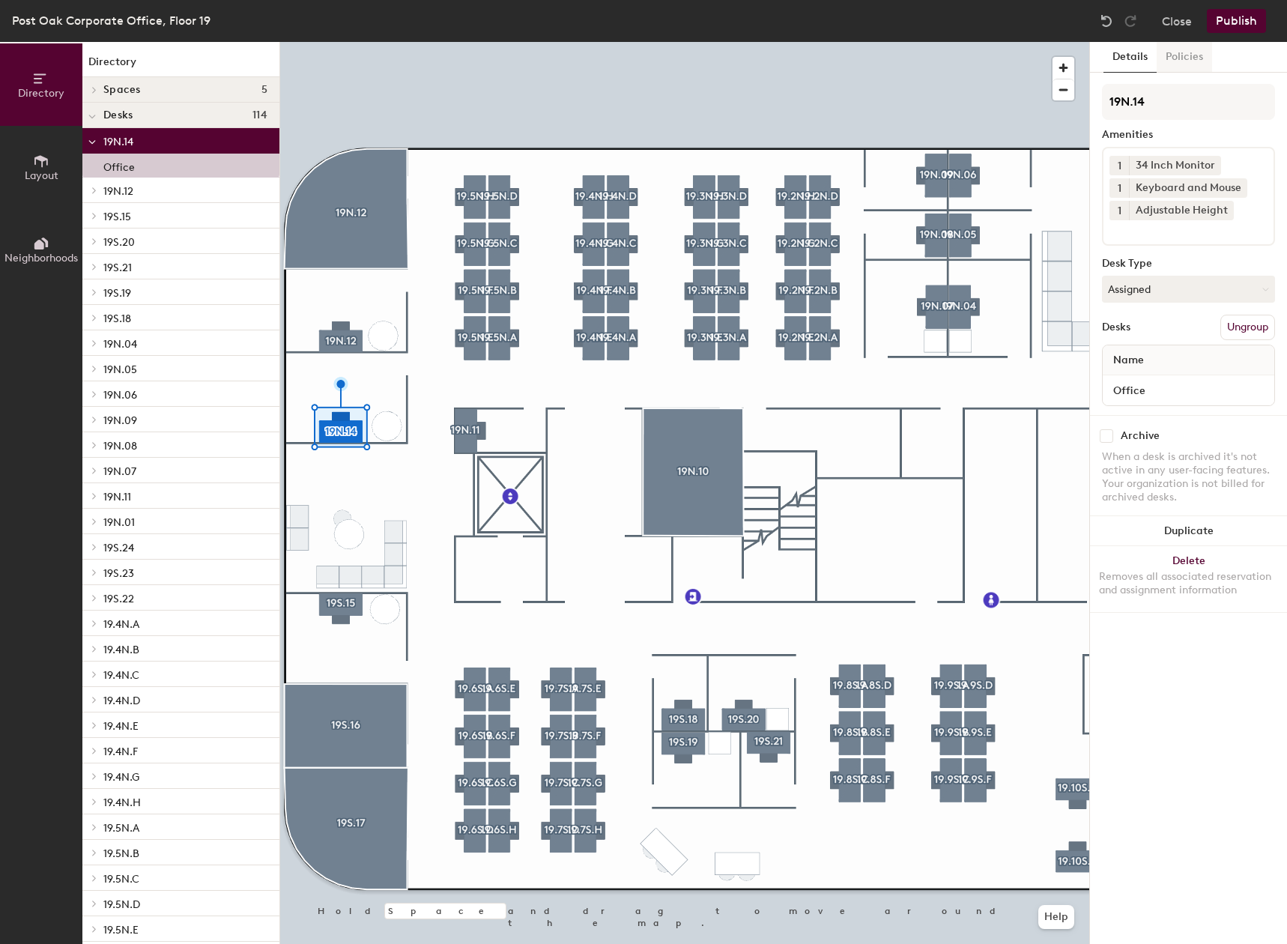
click at [1195, 63] on button "Policies" at bounding box center [1183, 57] width 55 height 31
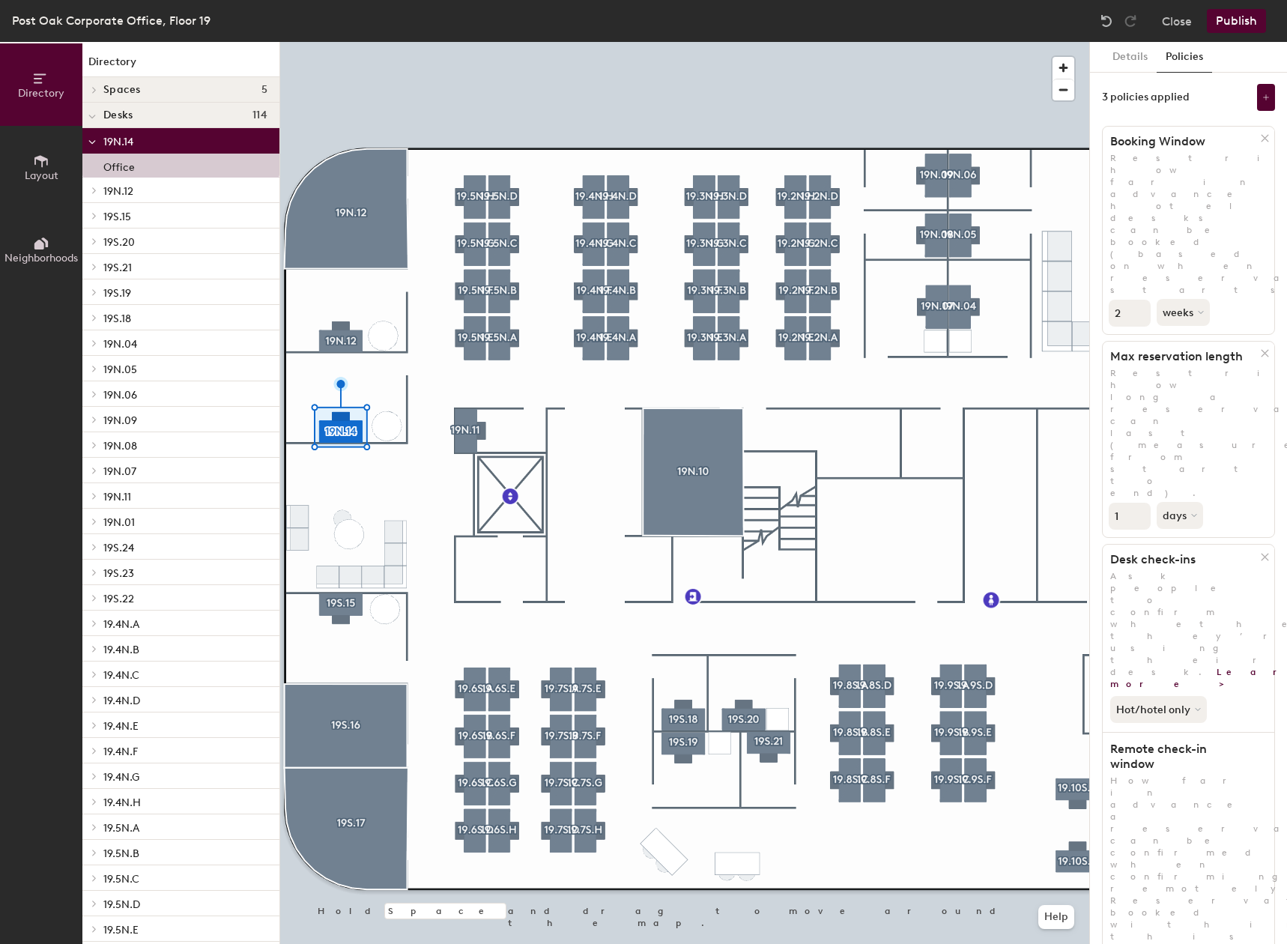
click at [1195, 63] on button "Policies" at bounding box center [1183, 57] width 55 height 31
click at [1130, 57] on button "Details" at bounding box center [1129, 57] width 53 height 31
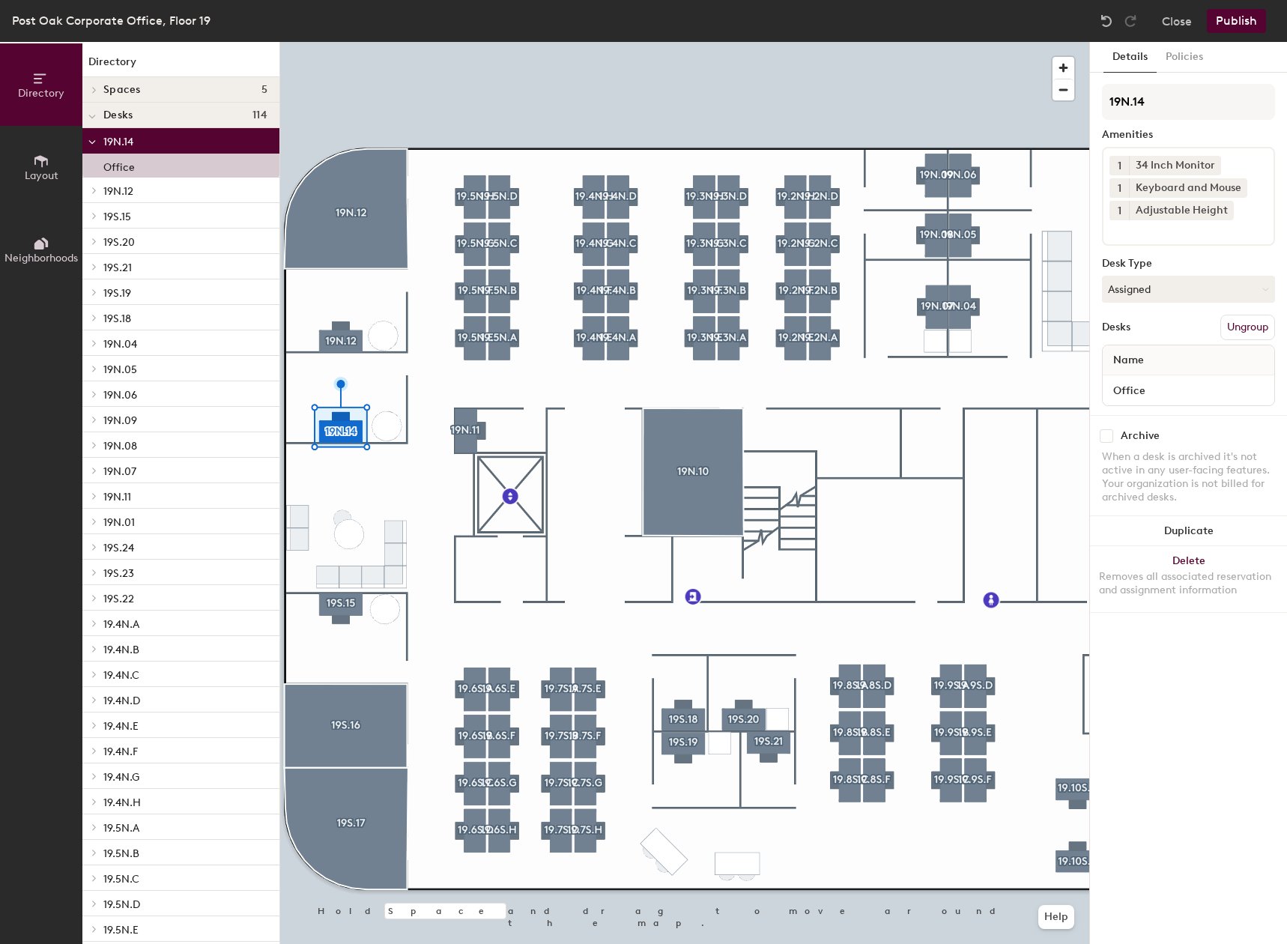
click at [1256, 20] on button "Publish" at bounding box center [1235, 21] width 59 height 24
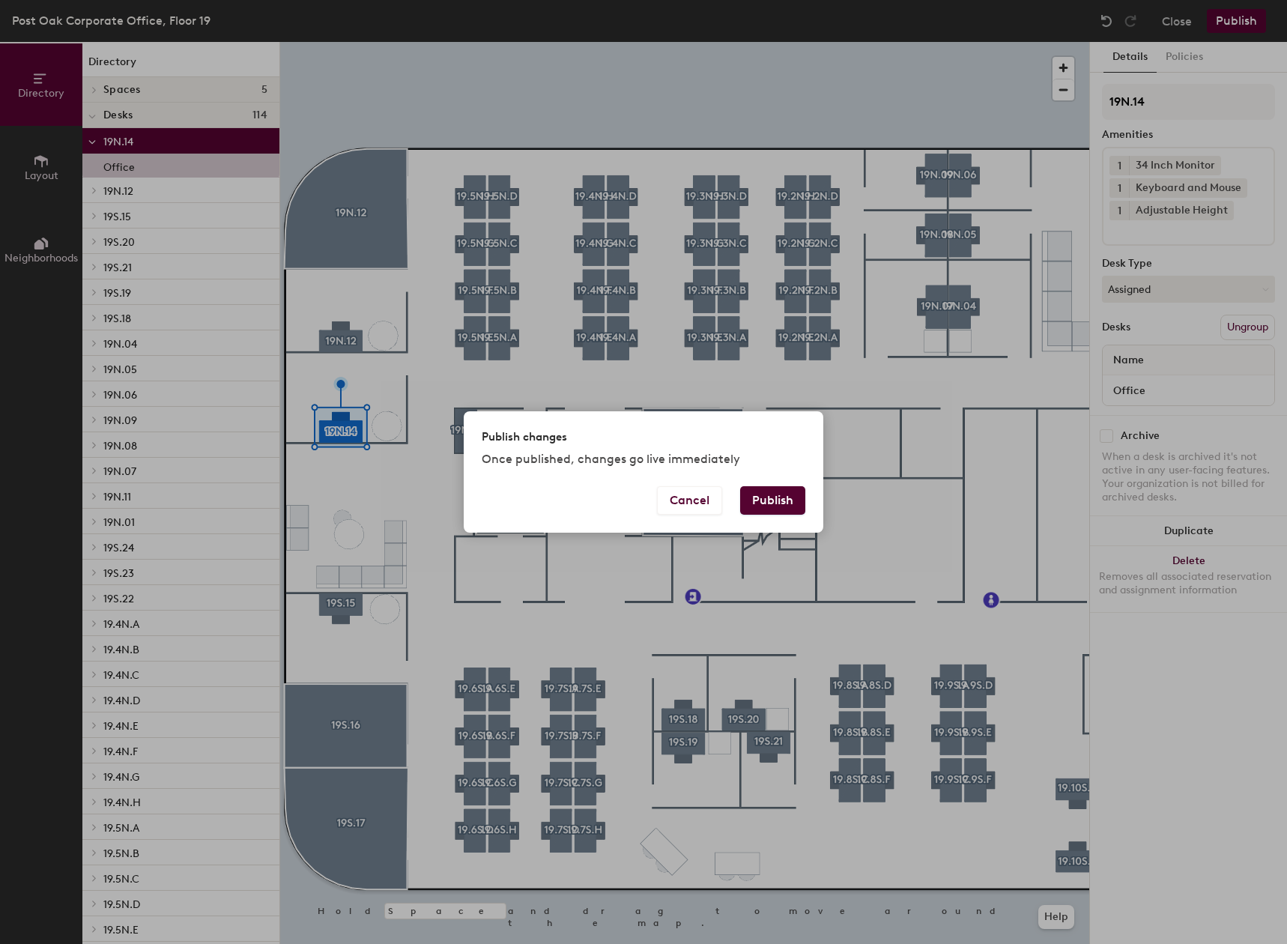
click at [758, 500] on button "Publish" at bounding box center [772, 500] width 65 height 28
